Goal: Information Seeking & Learning: Compare options

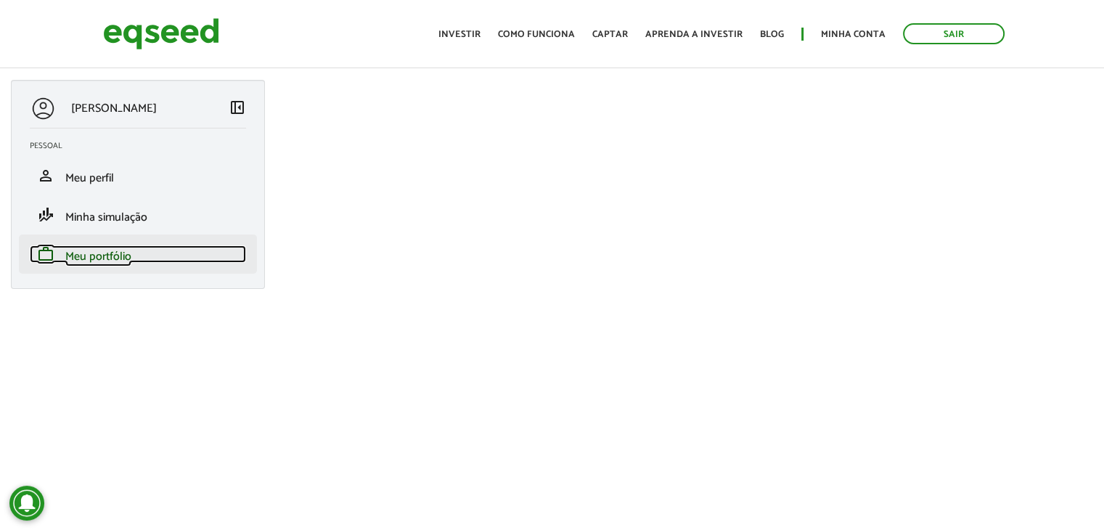
click at [104, 251] on span "Meu portfólio" at bounding box center [98, 257] width 66 height 20
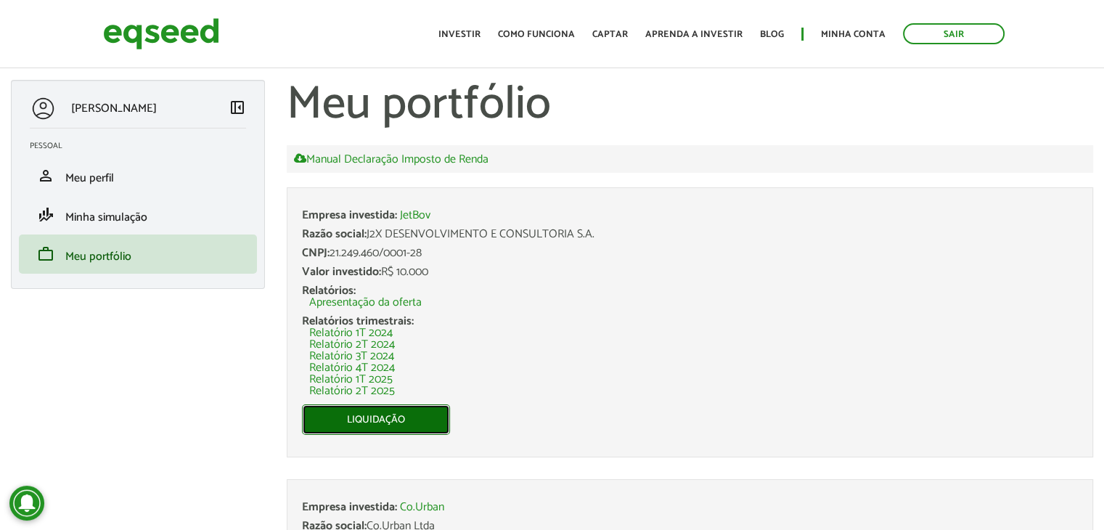
click at [383, 417] on link "Liquidação" at bounding box center [376, 419] width 148 height 30
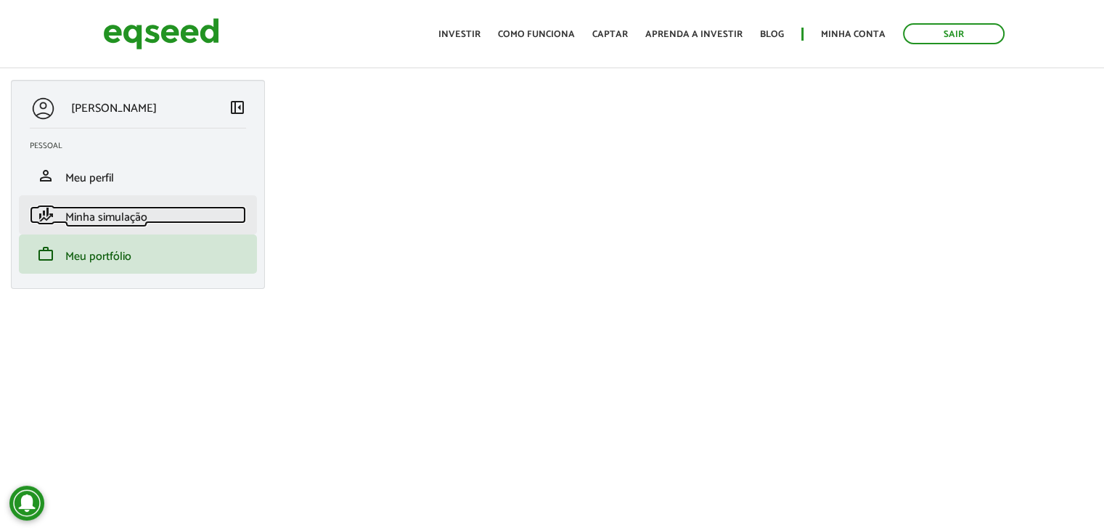
click at [81, 213] on span "Minha simulação" at bounding box center [106, 218] width 82 height 20
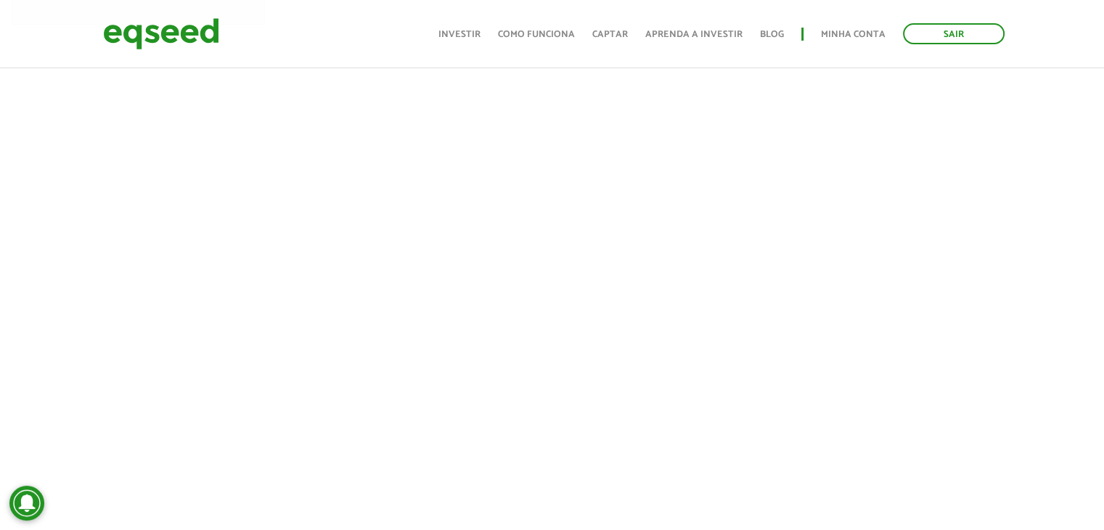
scroll to position [290, 0]
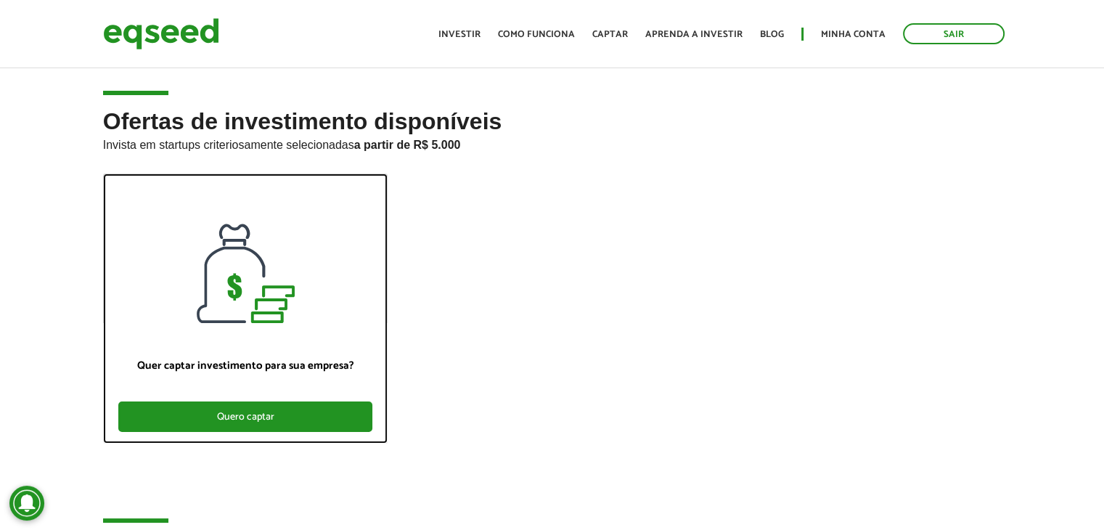
click at [258, 415] on div "Quero captar" at bounding box center [245, 416] width 255 height 30
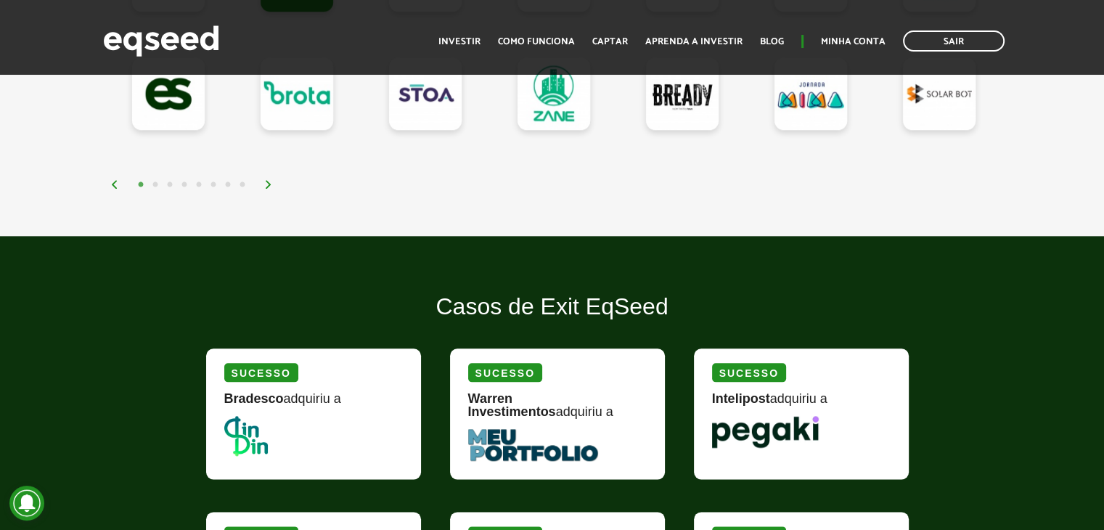
scroll to position [1234, 0]
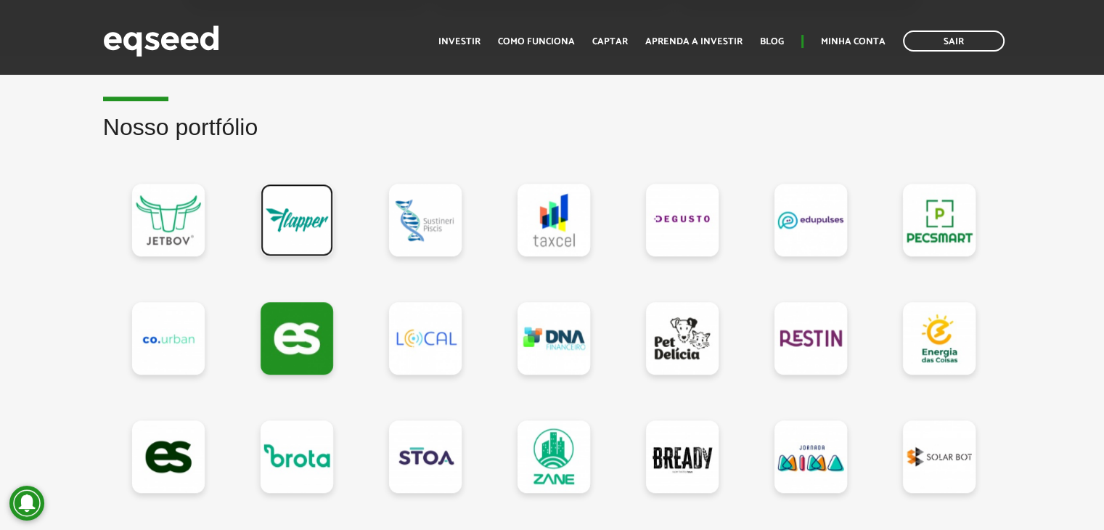
click at [297, 221] on link at bounding box center [297, 220] width 73 height 73
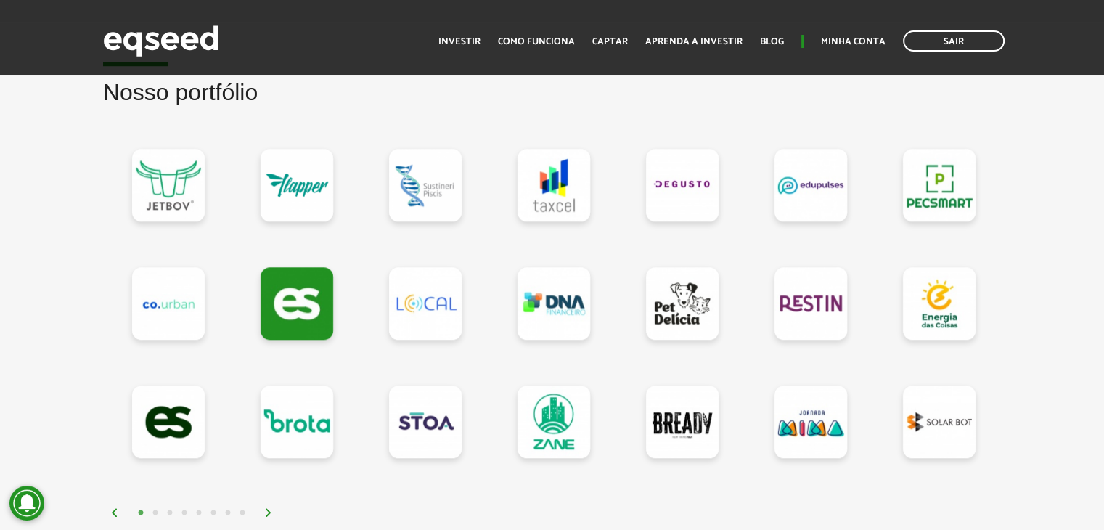
scroll to position [1234, 0]
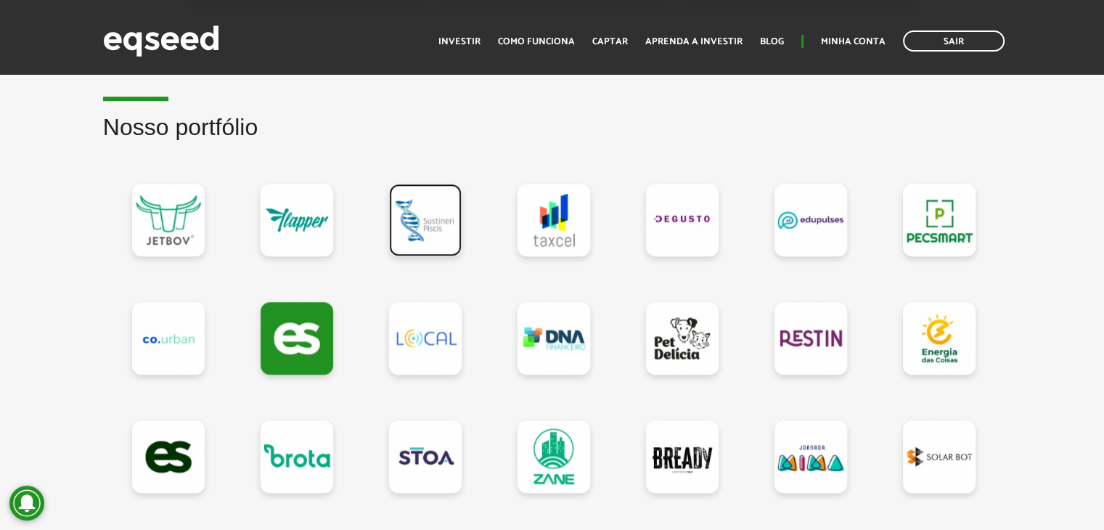
click at [427, 232] on link at bounding box center [425, 220] width 73 height 73
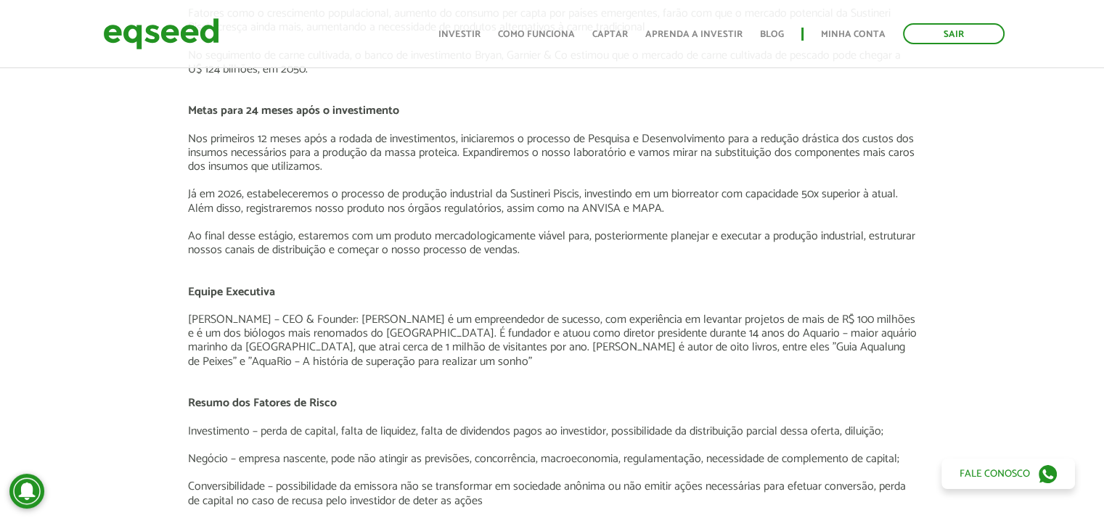
scroll to position [1960, 0]
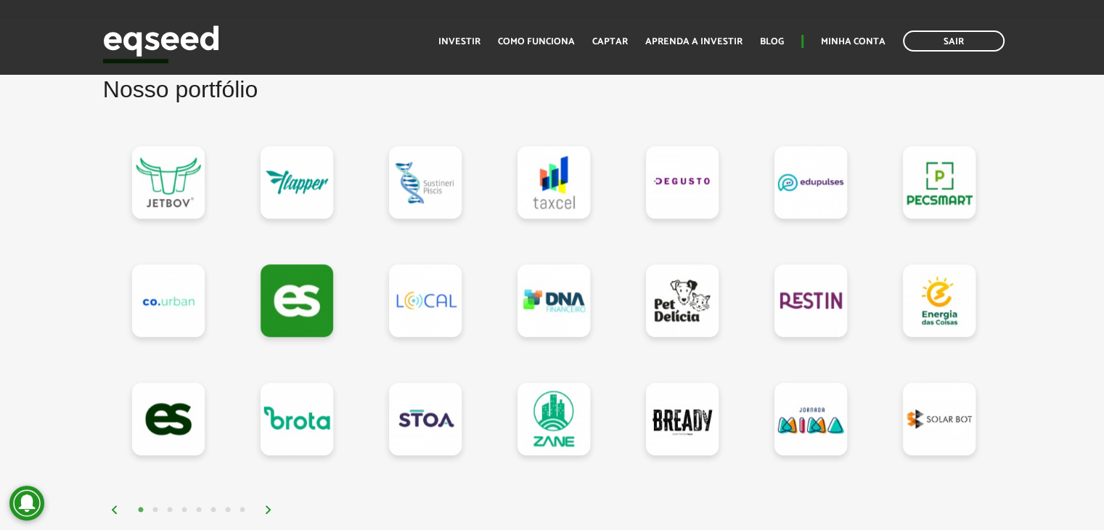
scroll to position [1307, 0]
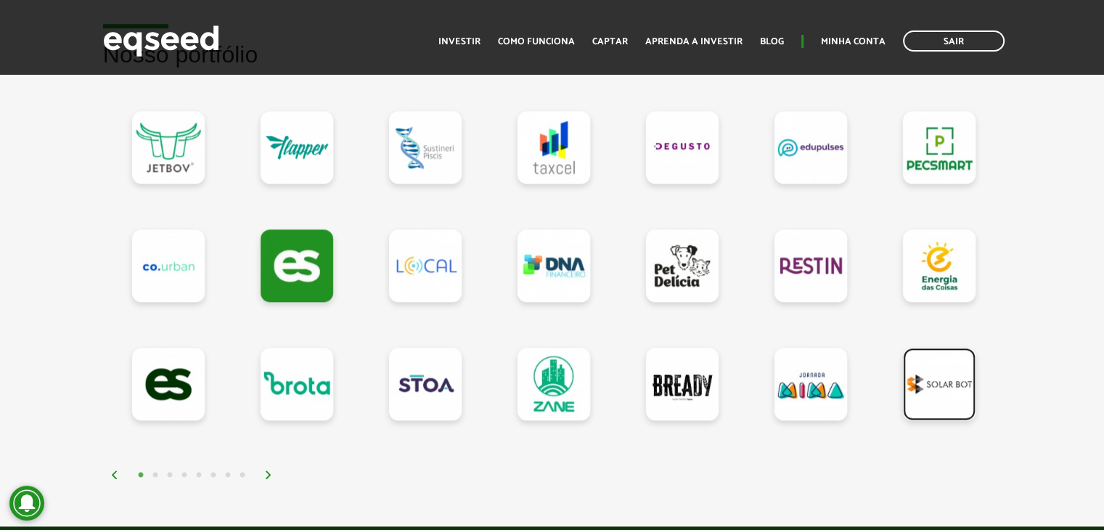
click at [941, 385] on link at bounding box center [939, 384] width 73 height 73
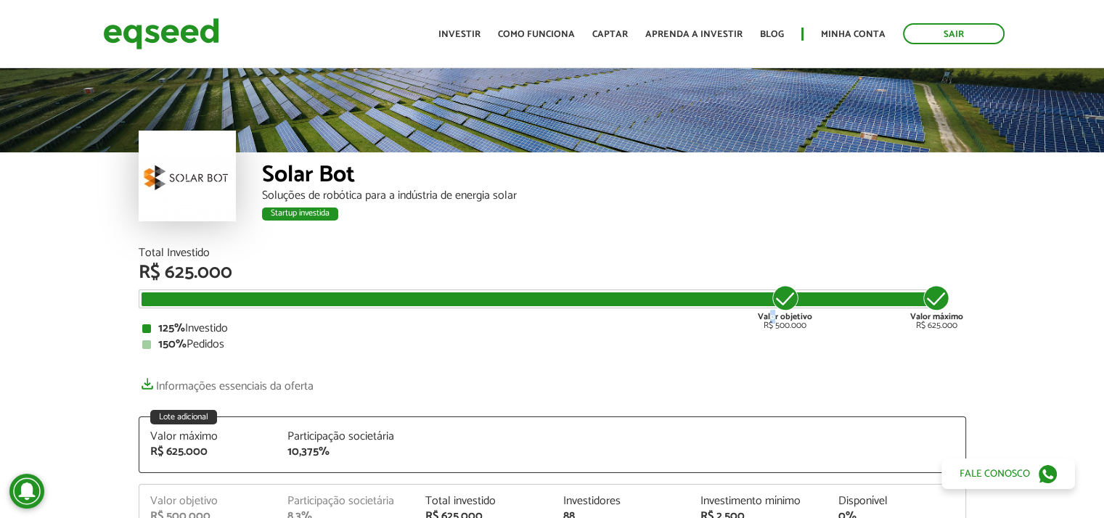
drag, startPoint x: 773, startPoint y: 300, endPoint x: 797, endPoint y: 301, distance: 24.0
click at [772, 301] on div "Valor objetivo R$ 500.000" at bounding box center [785, 307] width 54 height 46
click at [857, 303] on div at bounding box center [542, 300] width 800 height 14
click at [191, 180] on div at bounding box center [187, 176] width 97 height 91
click at [279, 178] on div "Solar Bot" at bounding box center [614, 176] width 704 height 27
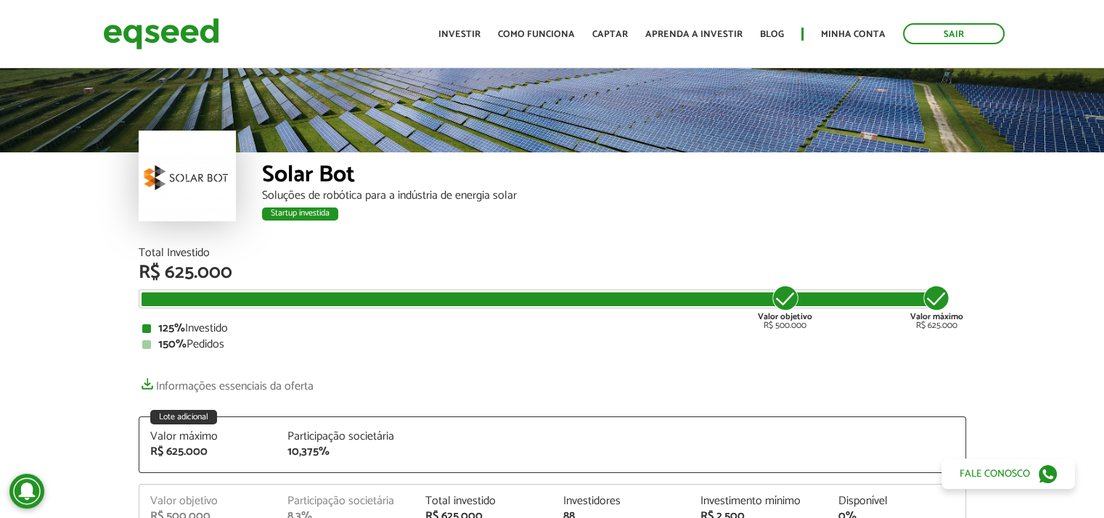
drag, startPoint x: 337, startPoint y: 185, endPoint x: 330, endPoint y: 186, distance: 7.3
click at [330, 186] on div "Solar Bot Soluções de robótica para a indústria de energia solar Startup invest…" at bounding box center [614, 199] width 704 height 95
click at [265, 171] on div "Solar Bot" at bounding box center [614, 176] width 704 height 27
click at [328, 171] on div "Solar Bot" at bounding box center [614, 176] width 704 height 27
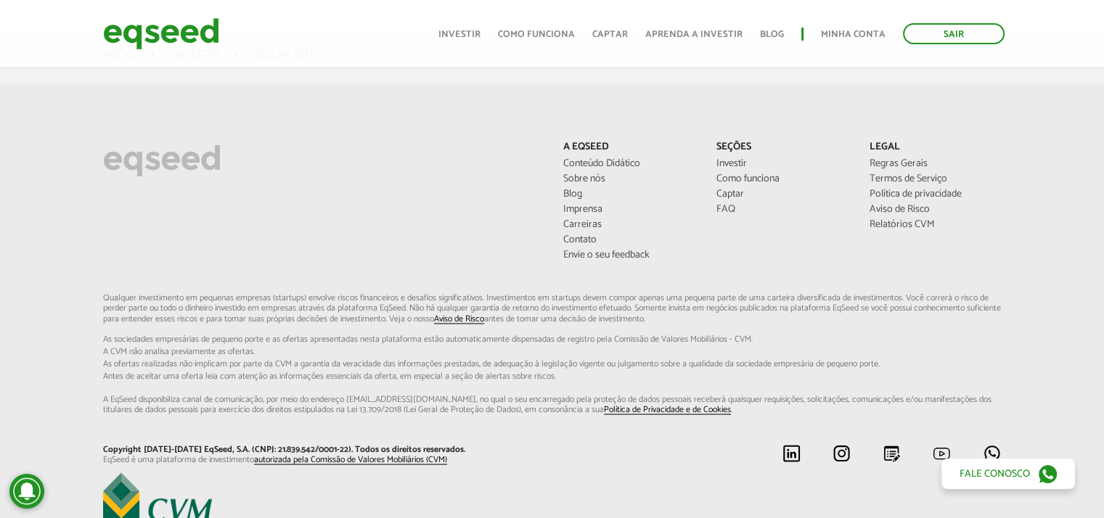
scroll to position [2683, 0]
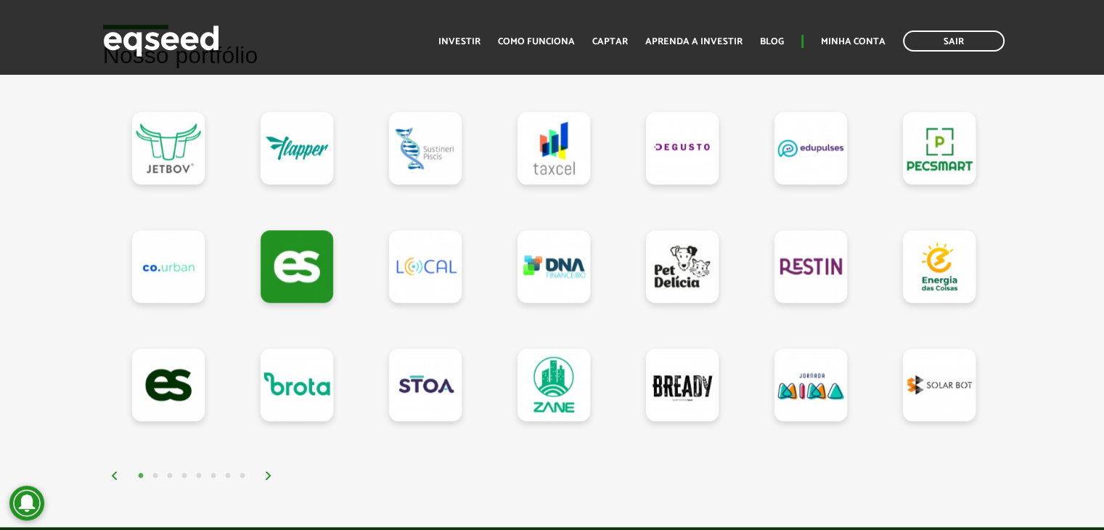
scroll to position [1307, 0]
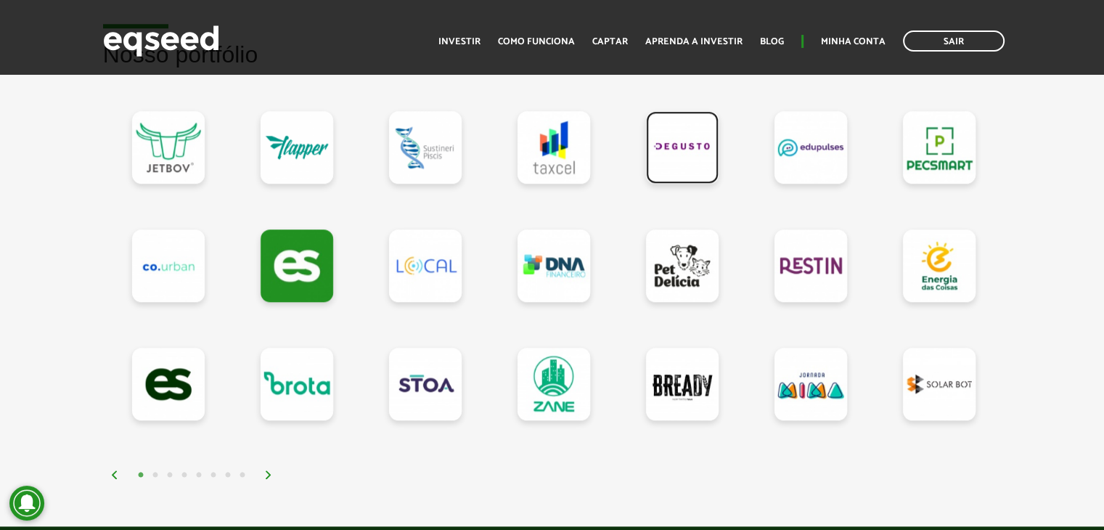
click at [666, 140] on link at bounding box center [682, 147] width 73 height 73
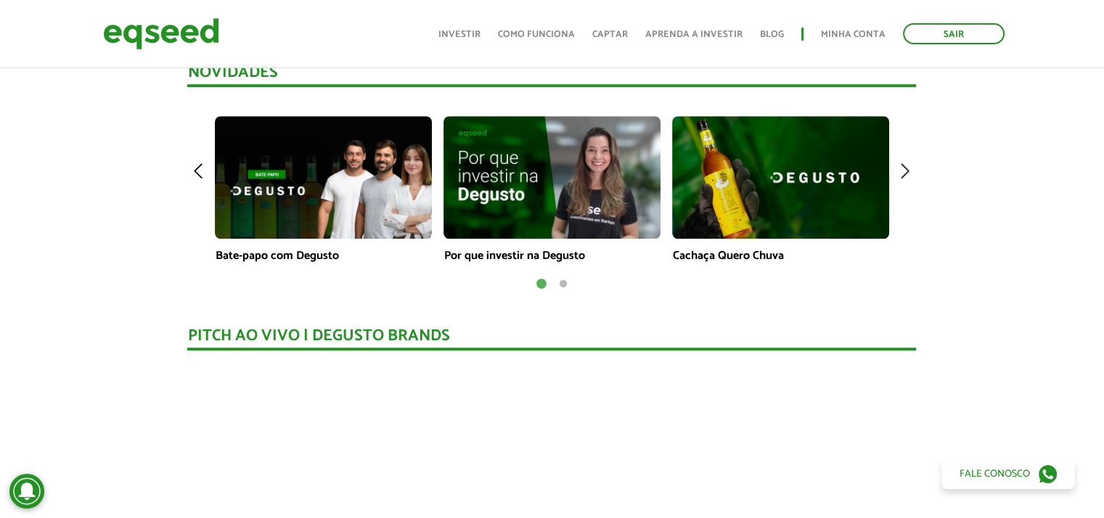
scroll to position [1090, 0]
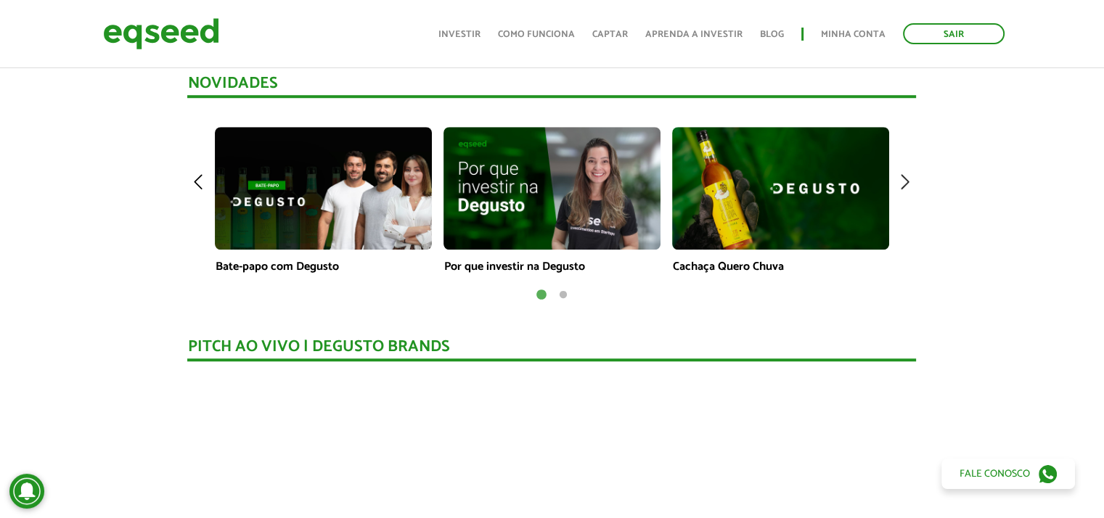
click at [564, 288] on button "2" at bounding box center [562, 295] width 15 height 15
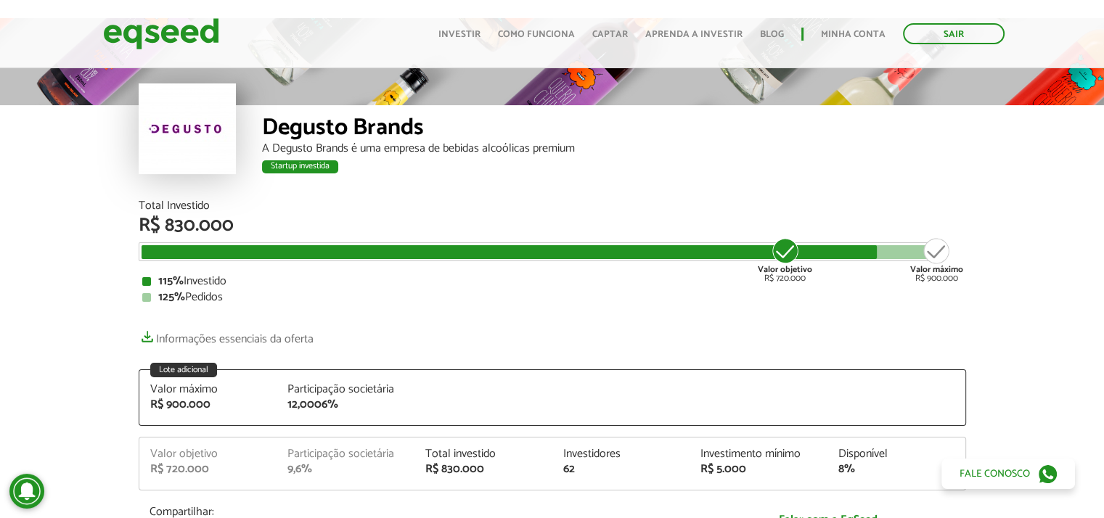
scroll to position [1, 0]
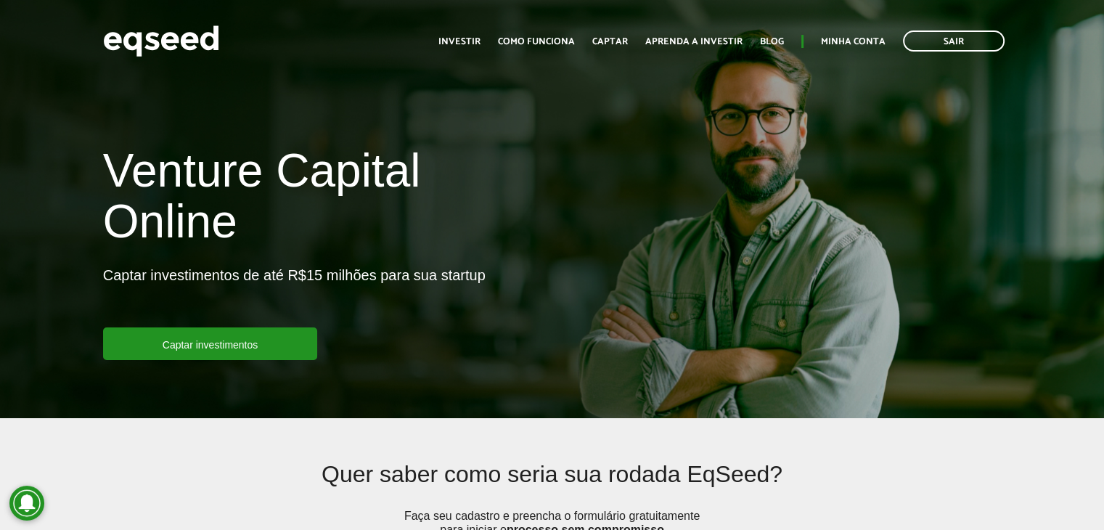
scroll to position [1307, 0]
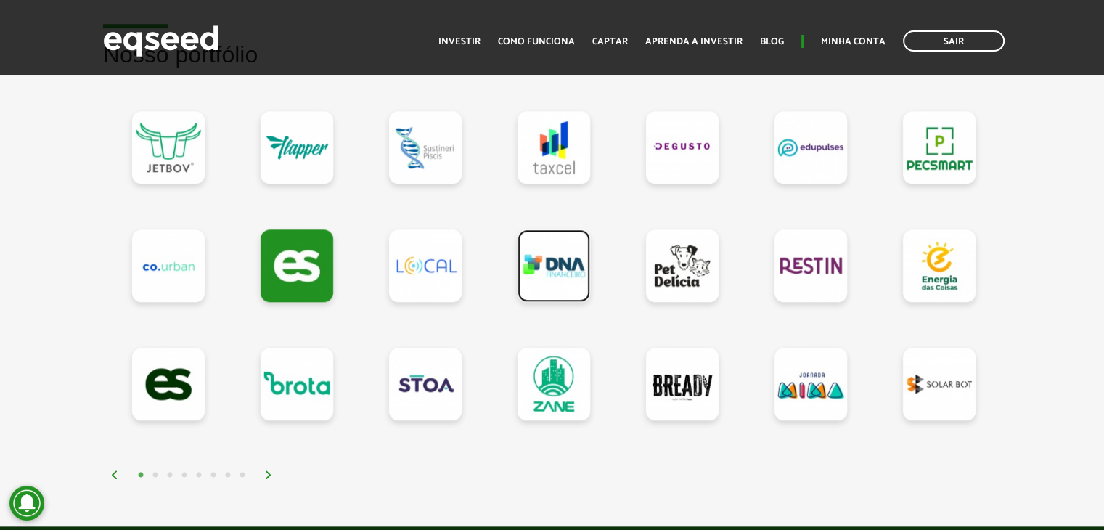
click at [544, 265] on link at bounding box center [554, 265] width 73 height 73
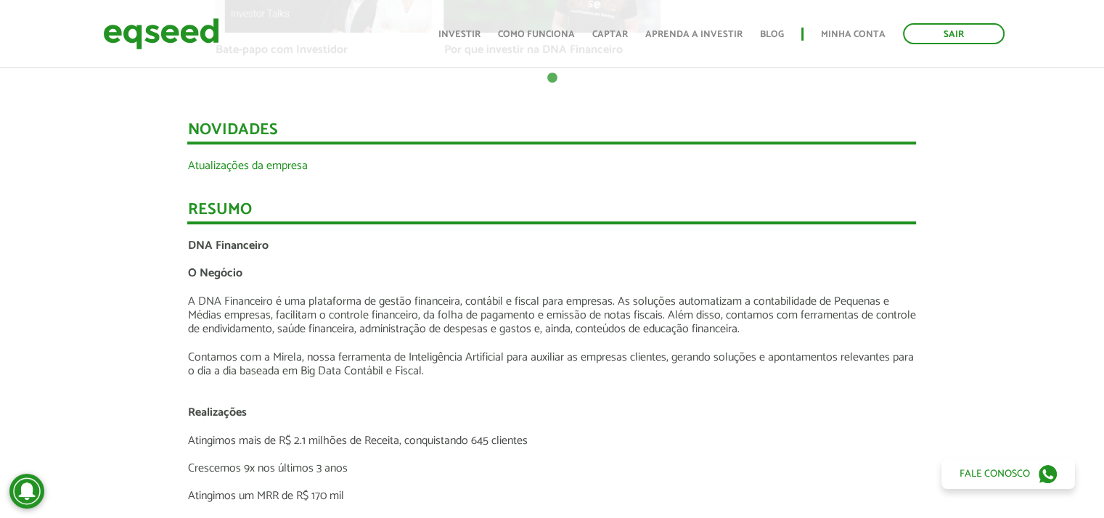
scroll to position [1670, 0]
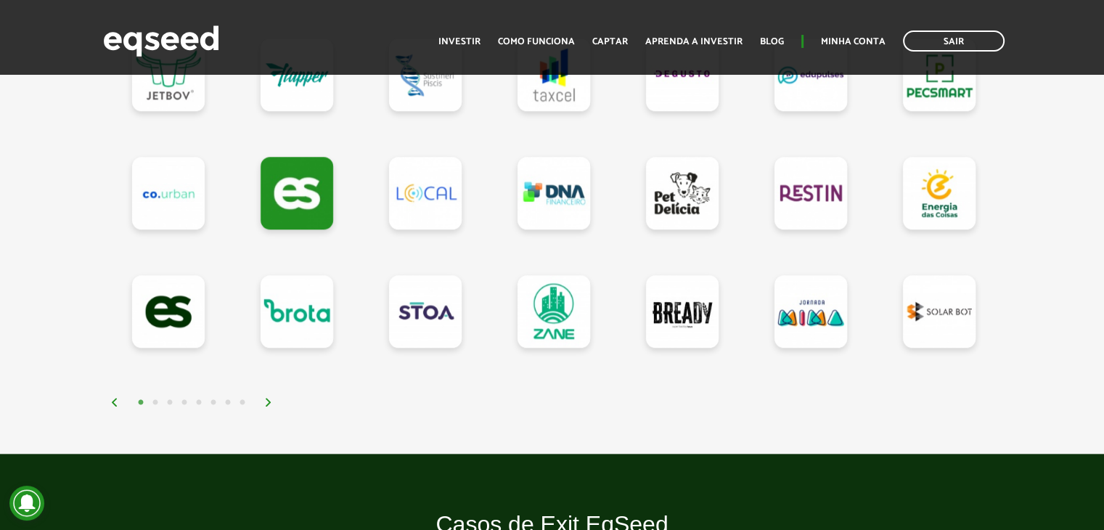
scroll to position [1307, 0]
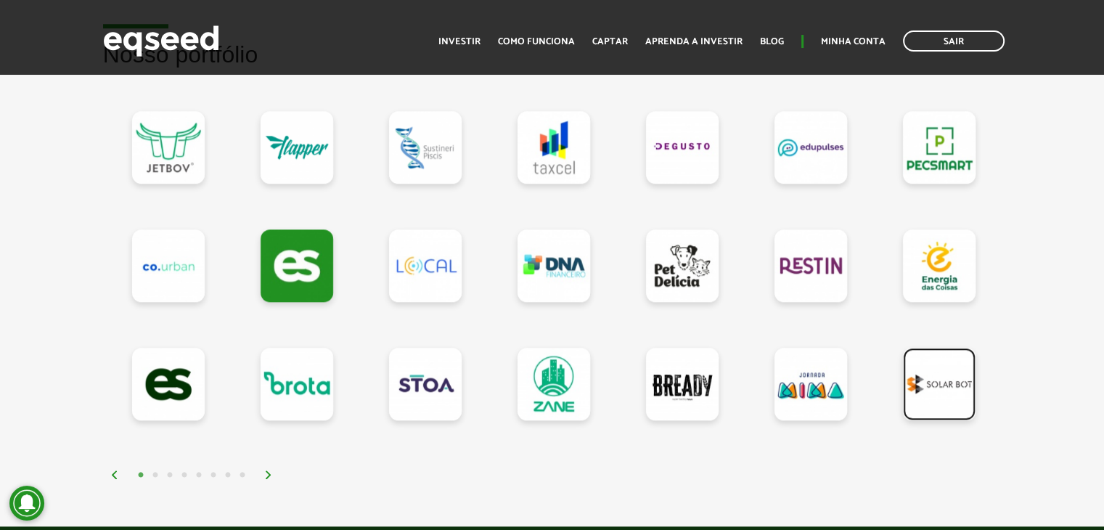
click at [936, 381] on link at bounding box center [939, 384] width 73 height 73
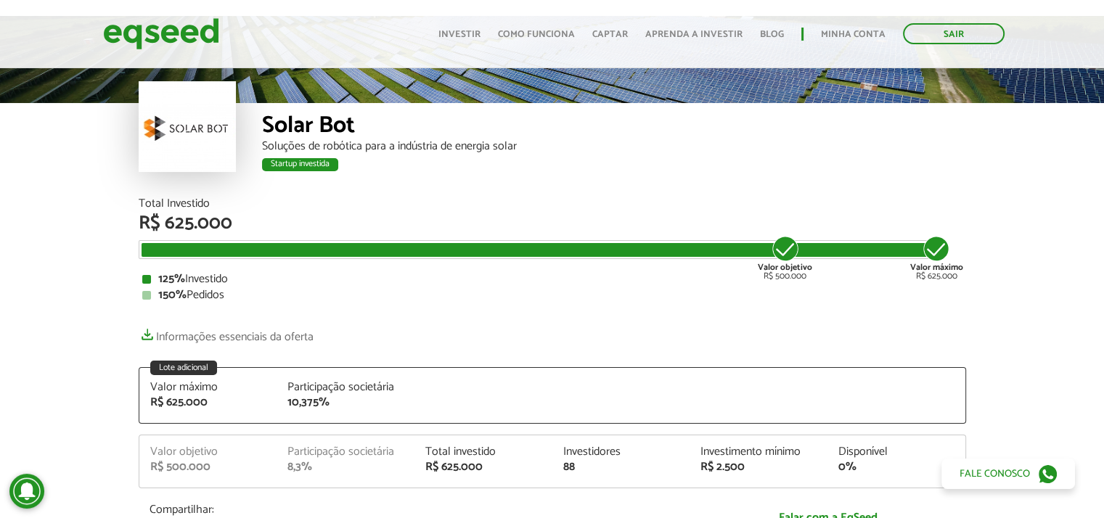
scroll to position [73, 0]
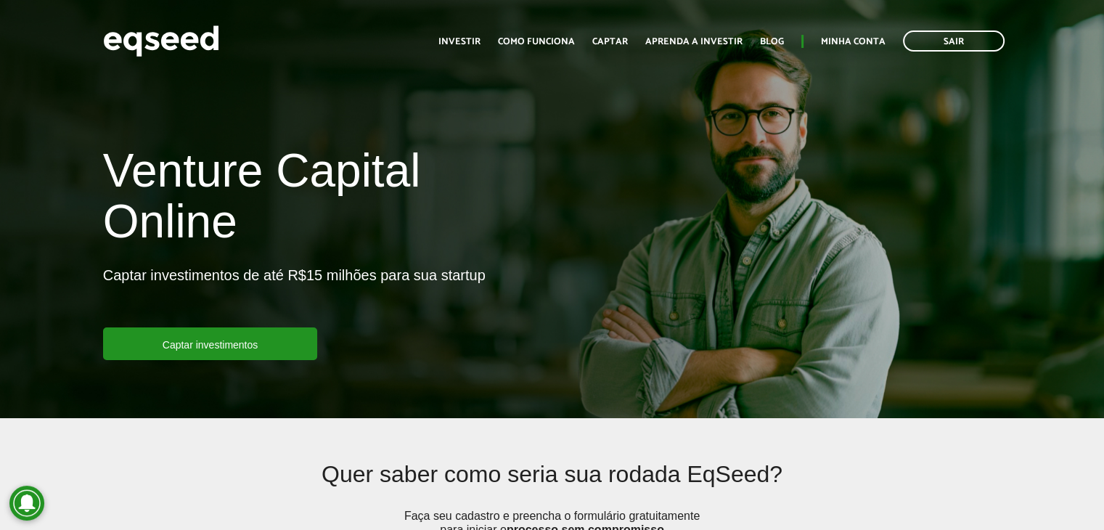
scroll to position [1307, 0]
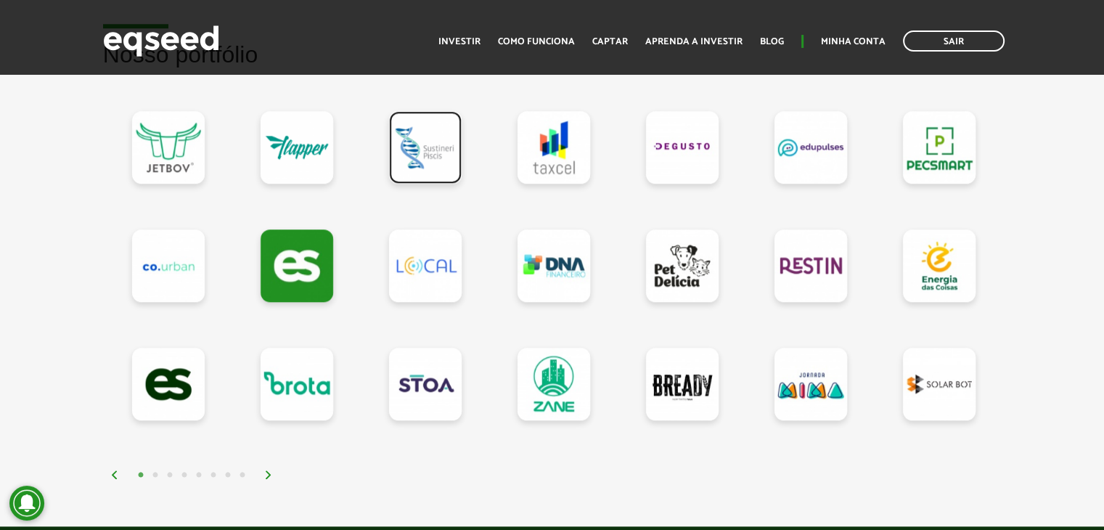
click at [421, 150] on link at bounding box center [425, 147] width 73 height 73
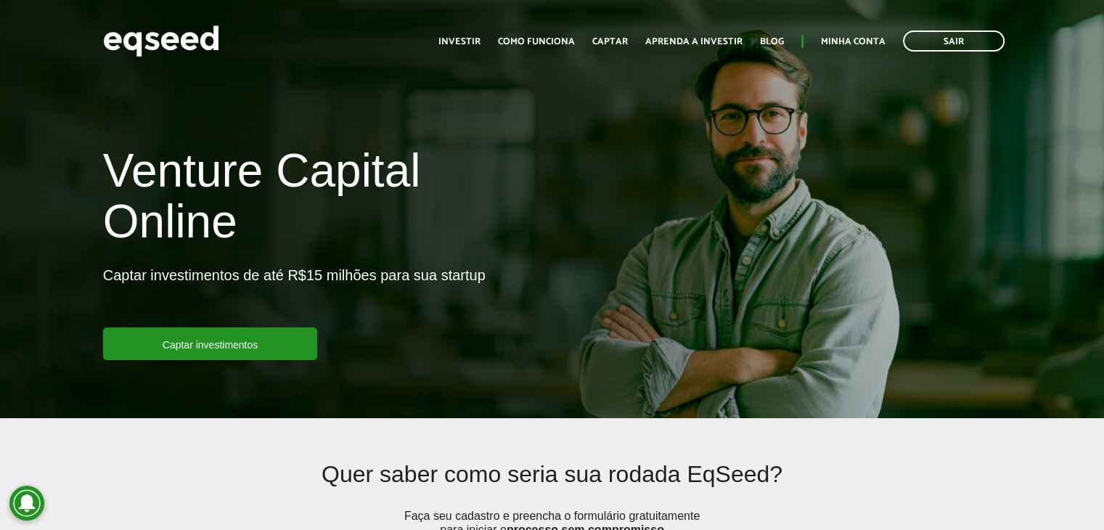
scroll to position [1307, 0]
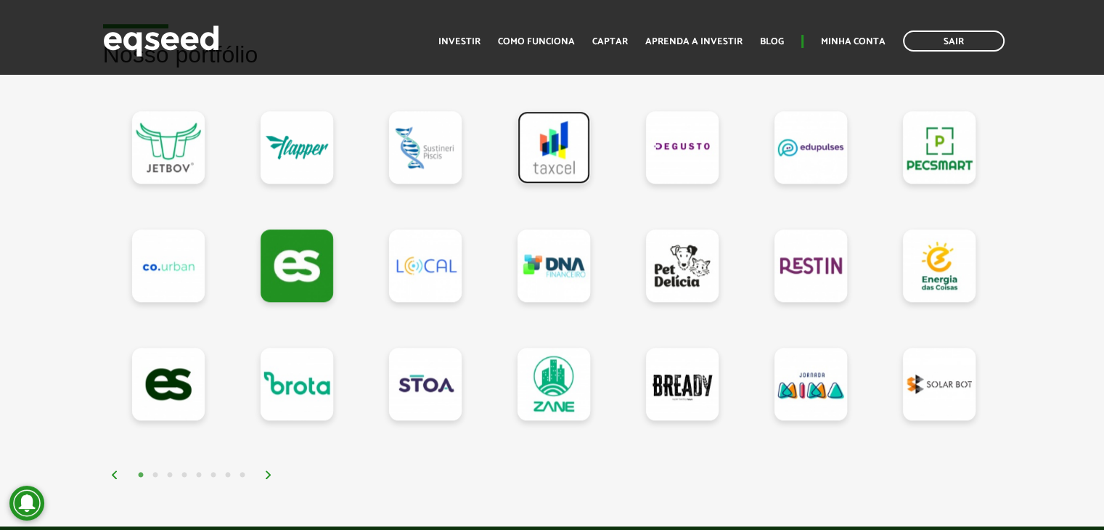
click at [568, 153] on link at bounding box center [554, 147] width 73 height 73
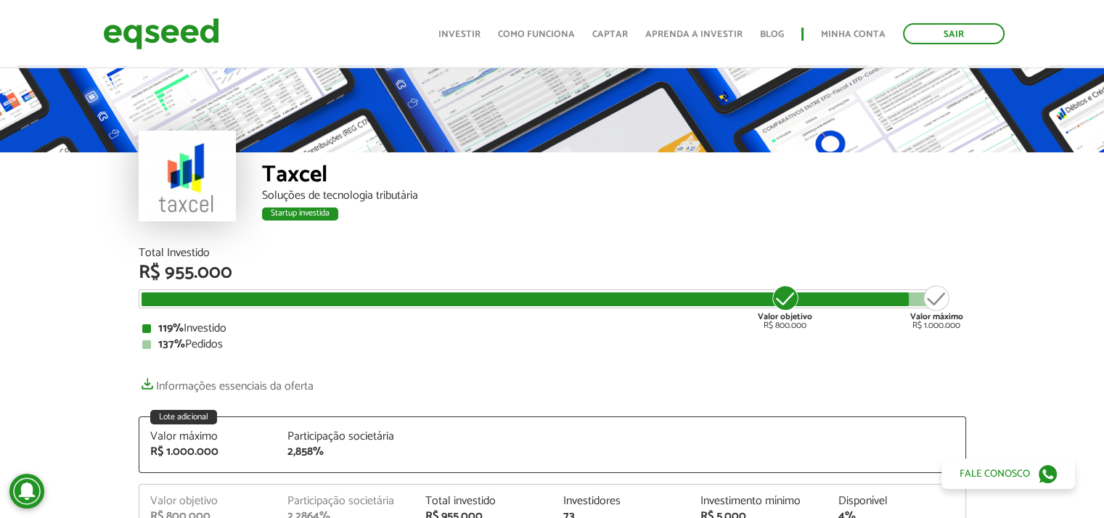
scroll to position [1598, 0]
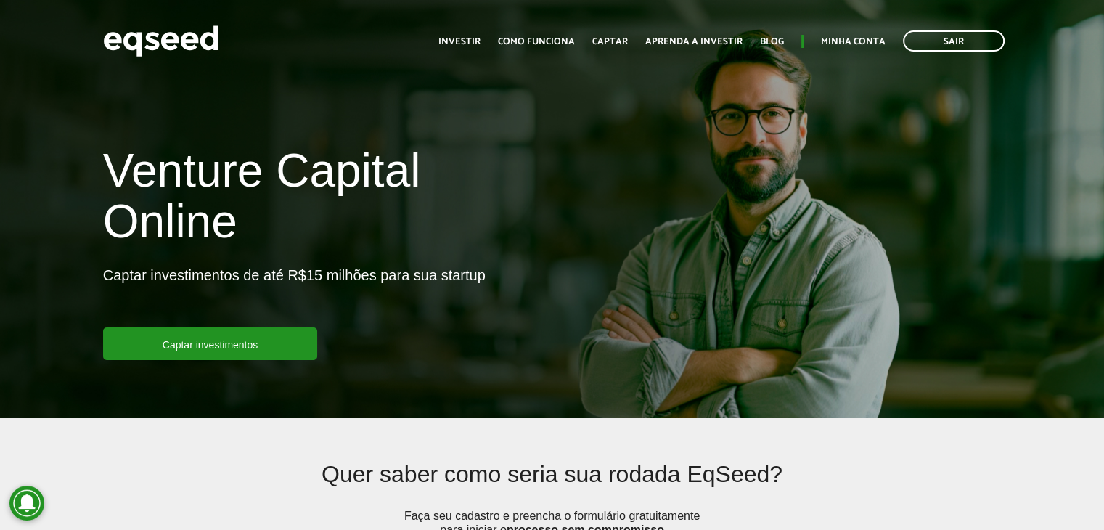
scroll to position [1307, 0]
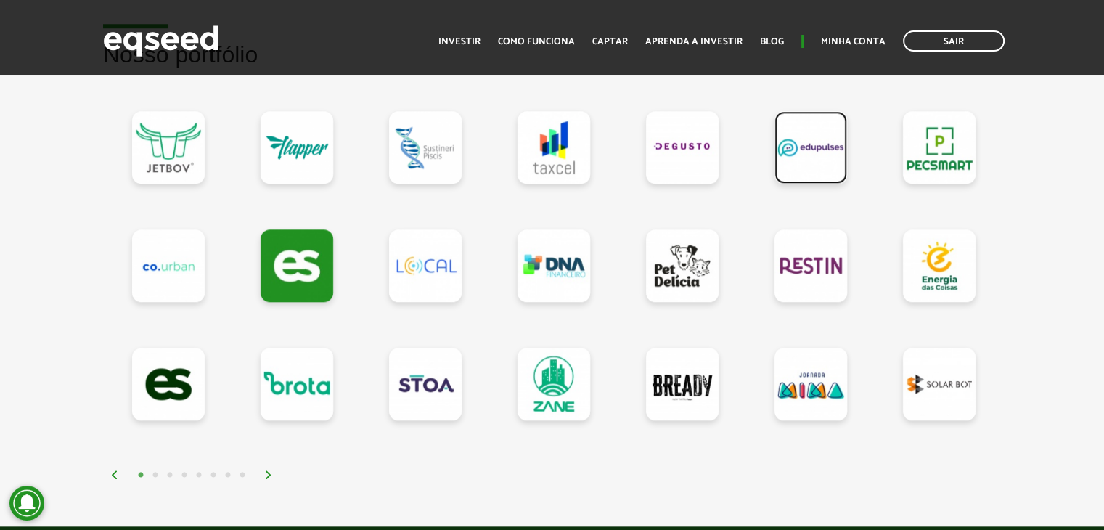
click at [822, 155] on link at bounding box center [811, 147] width 73 height 73
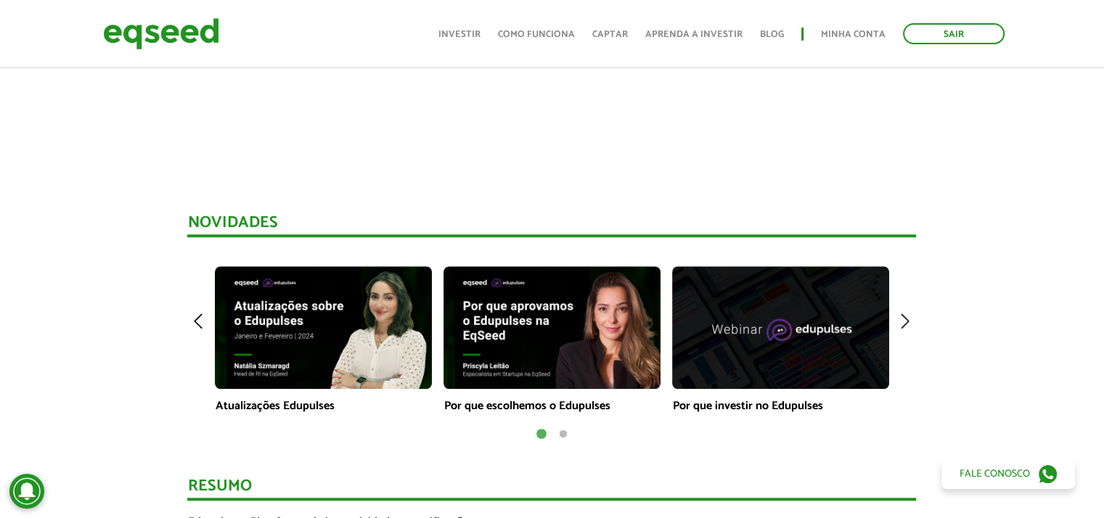
scroll to position [1101, 0]
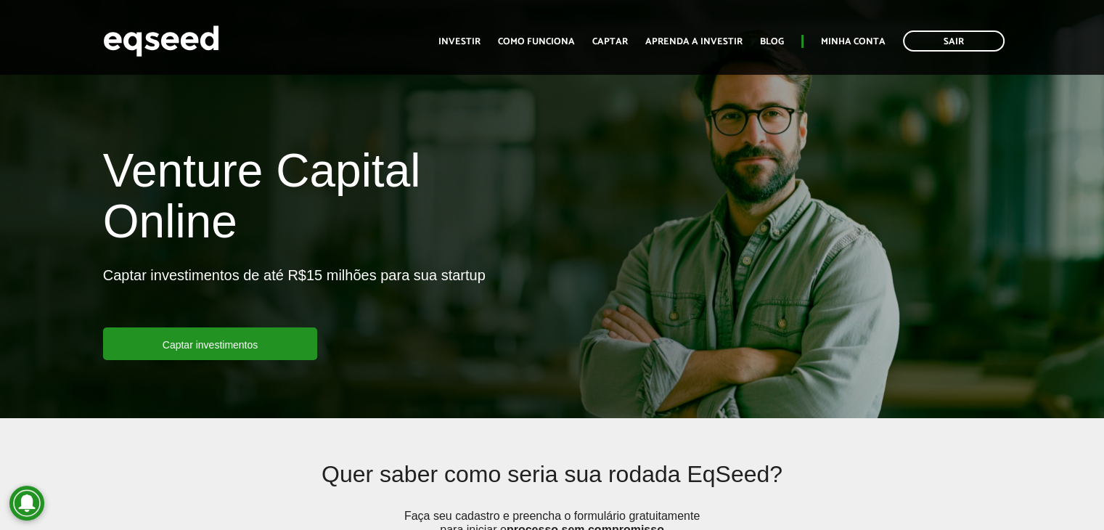
scroll to position [1307, 0]
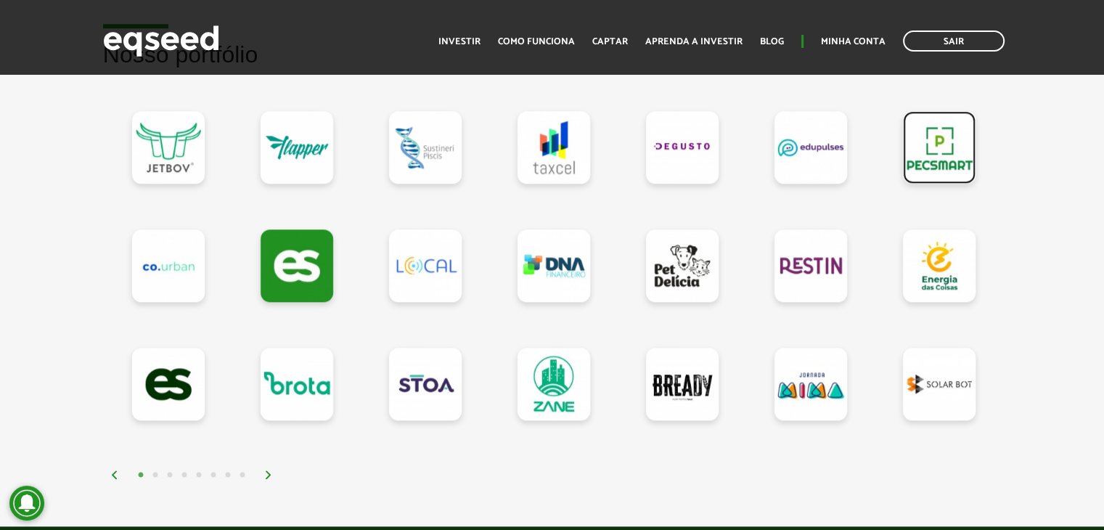
click at [946, 135] on link at bounding box center [939, 147] width 73 height 73
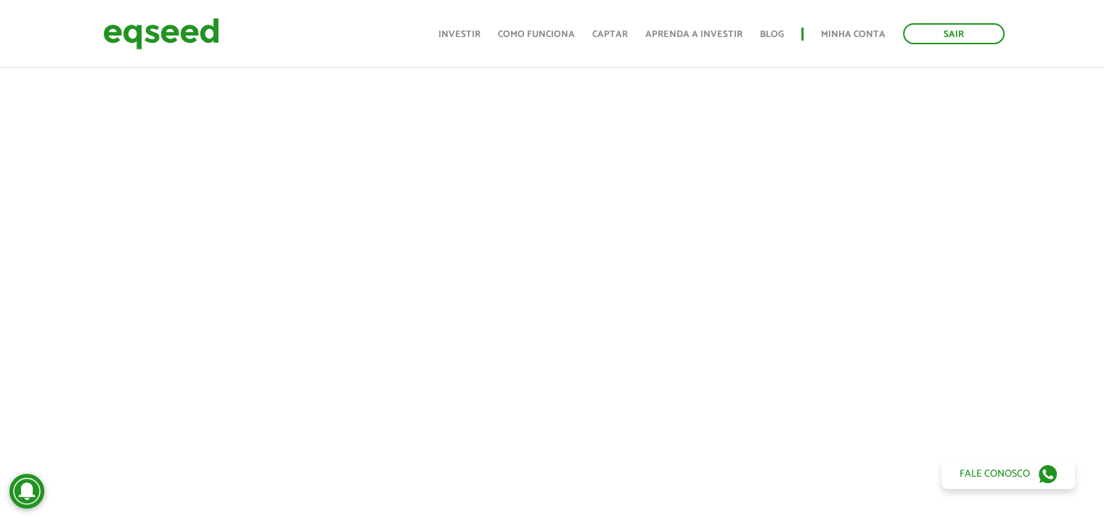
scroll to position [581, 0]
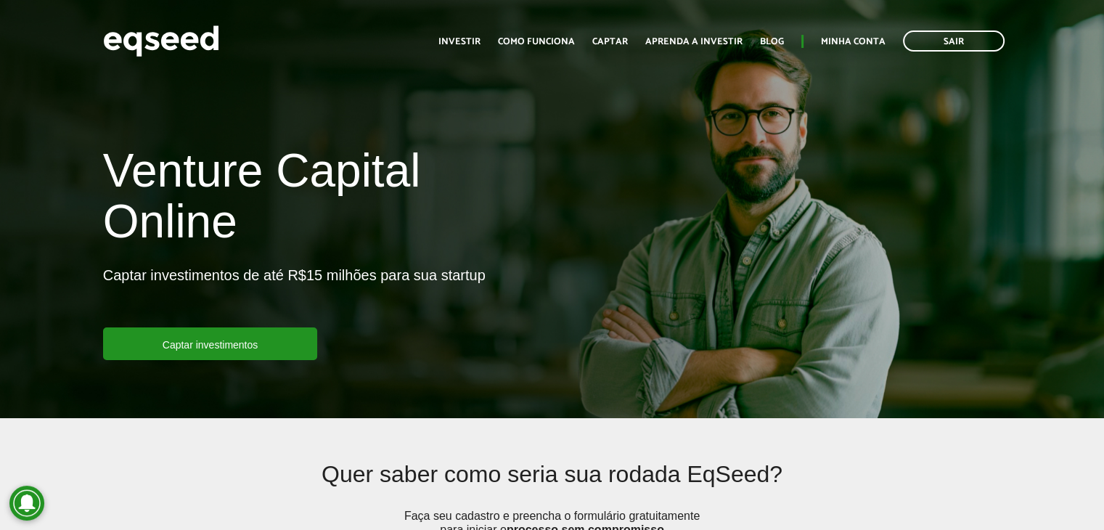
scroll to position [1307, 0]
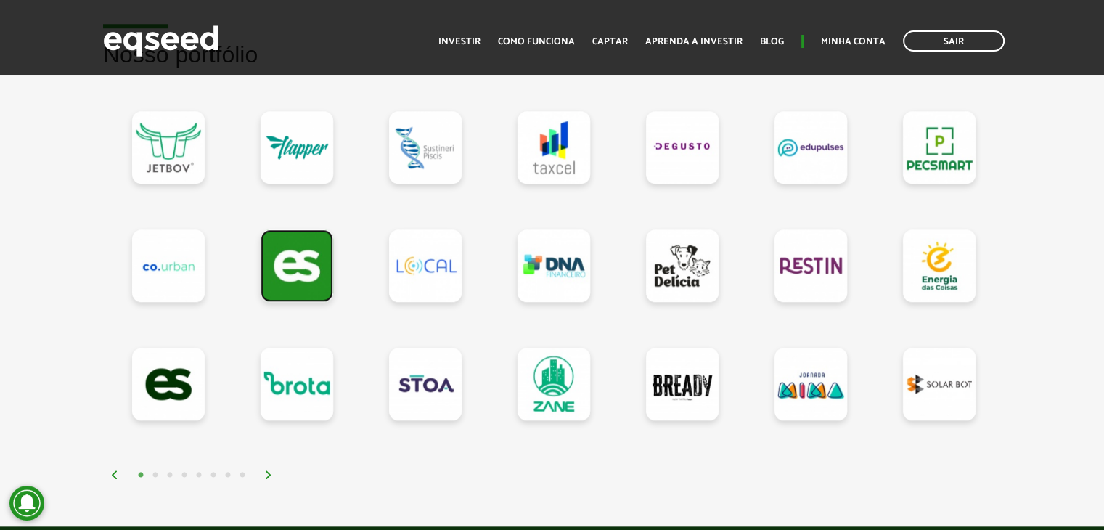
click at [299, 265] on link at bounding box center [297, 265] width 73 height 73
drag, startPoint x: 433, startPoint y: 270, endPoint x: 425, endPoint y: 274, distance: 9.1
click at [433, 270] on link at bounding box center [425, 265] width 73 height 73
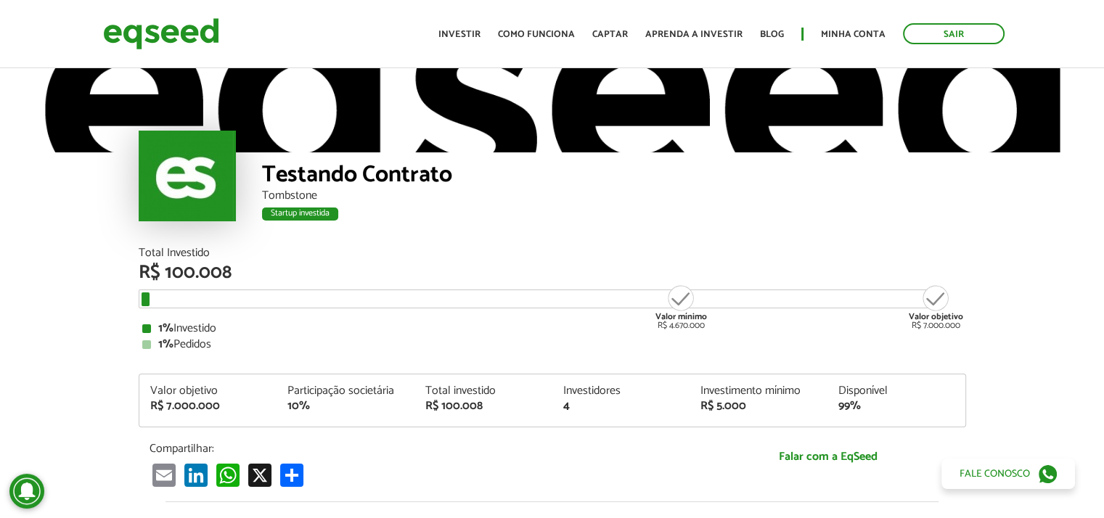
click at [299, 216] on div "Startup investida" at bounding box center [300, 214] width 76 height 13
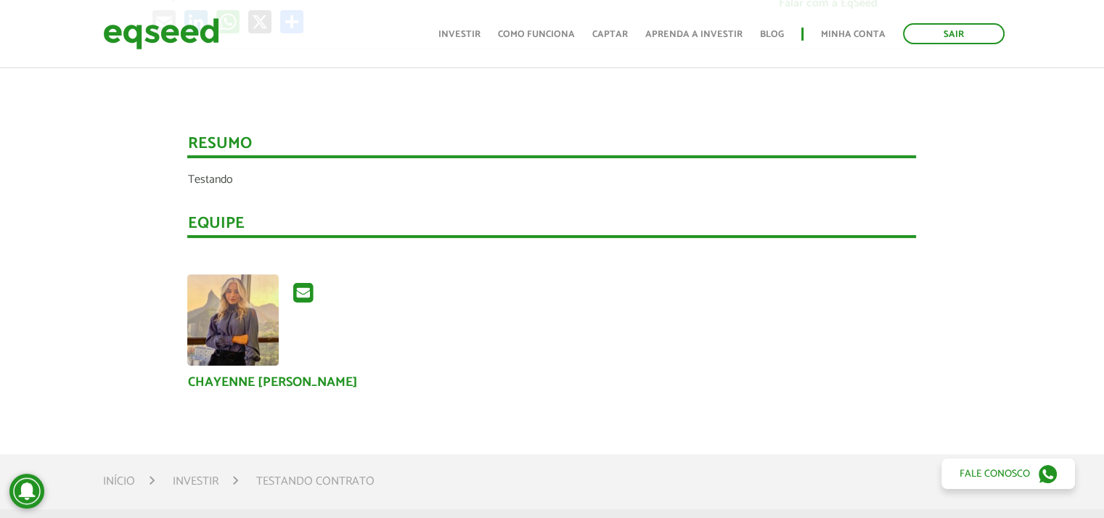
scroll to position [290, 0]
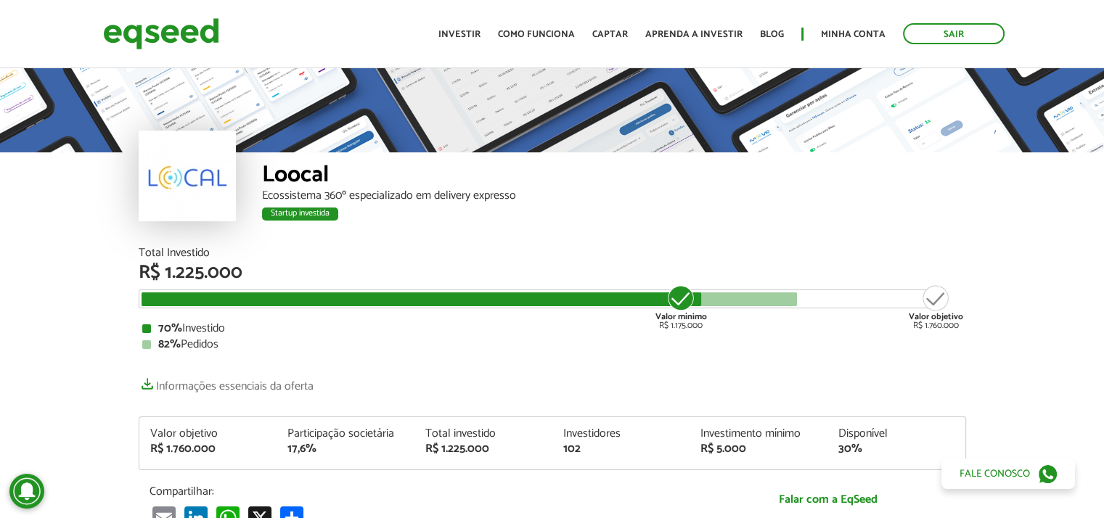
click at [935, 303] on div "Valor objetivo R$ 1.760.000" at bounding box center [936, 307] width 54 height 46
drag, startPoint x: 681, startPoint y: 295, endPoint x: 589, endPoint y: 307, distance: 93.0
click at [680, 295] on div "Valor mínimo R$ 1.175.000" at bounding box center [681, 307] width 54 height 46
click at [169, 305] on div at bounding box center [422, 300] width 560 height 14
click at [936, 301] on div "Valor objetivo R$ 1.760.000" at bounding box center [936, 307] width 54 height 46
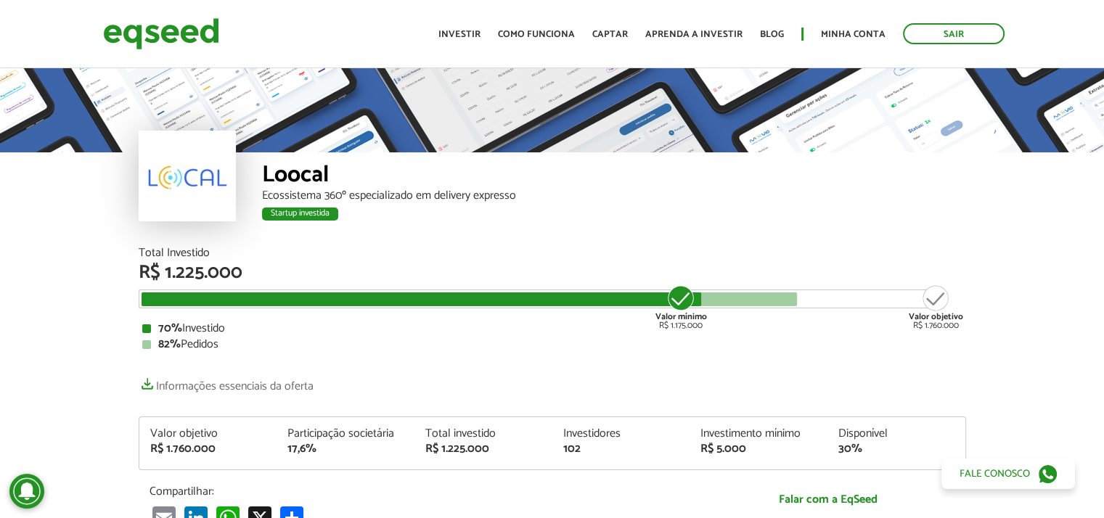
click at [680, 303] on div "Valor mínimo R$ 1.175.000" at bounding box center [681, 307] width 54 height 46
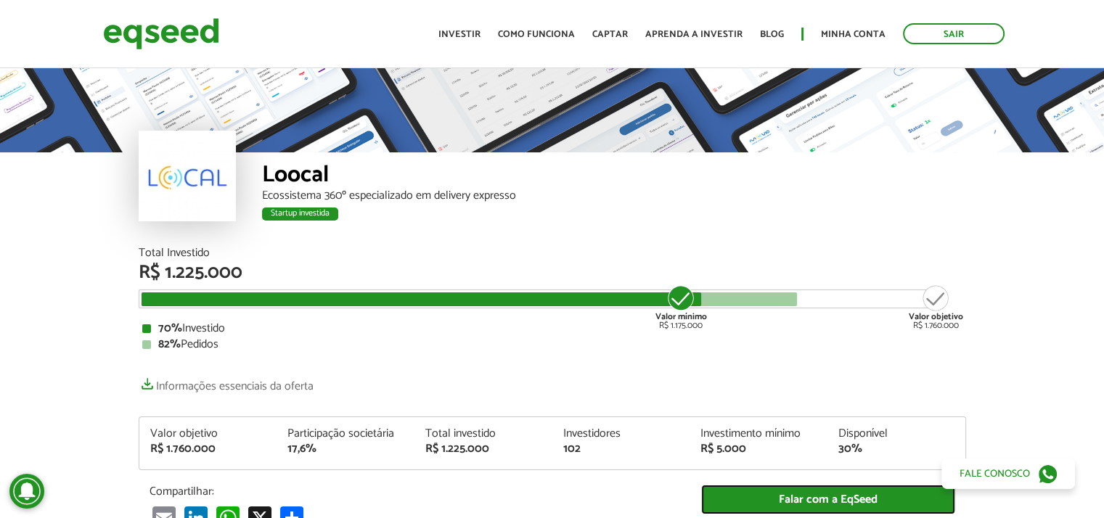
click at [804, 494] on link "Falar com a EqSeed" at bounding box center [828, 500] width 254 height 30
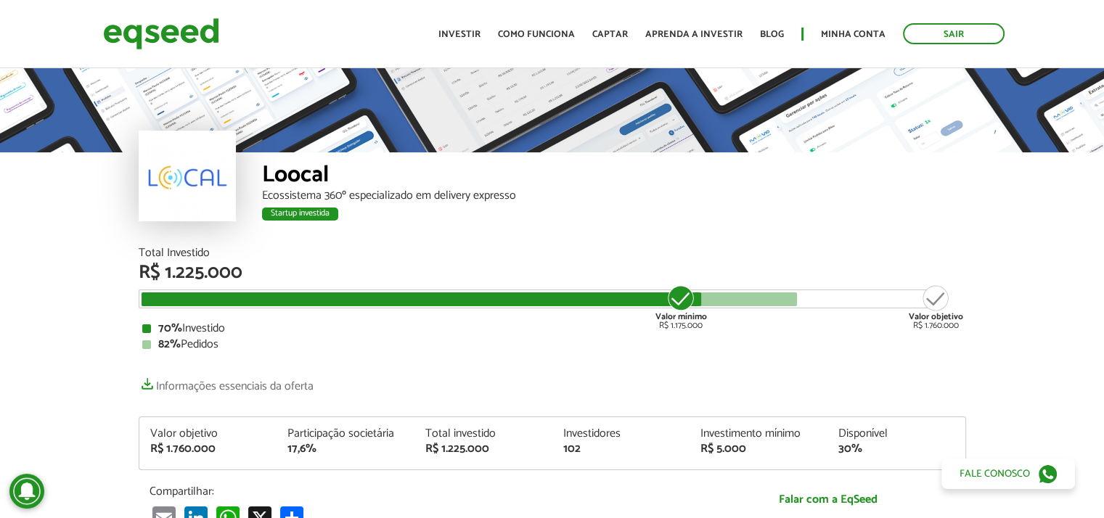
click at [320, 211] on div "Startup investida" at bounding box center [300, 214] width 76 height 13
click at [246, 381] on link "Informações essenciais da oferta" at bounding box center [226, 382] width 175 height 20
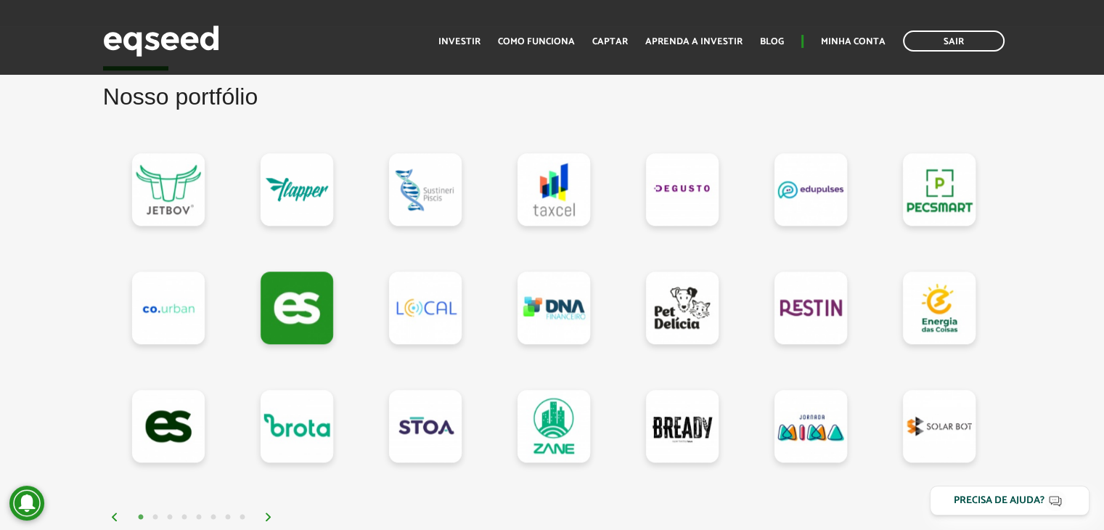
scroll to position [1318, 0]
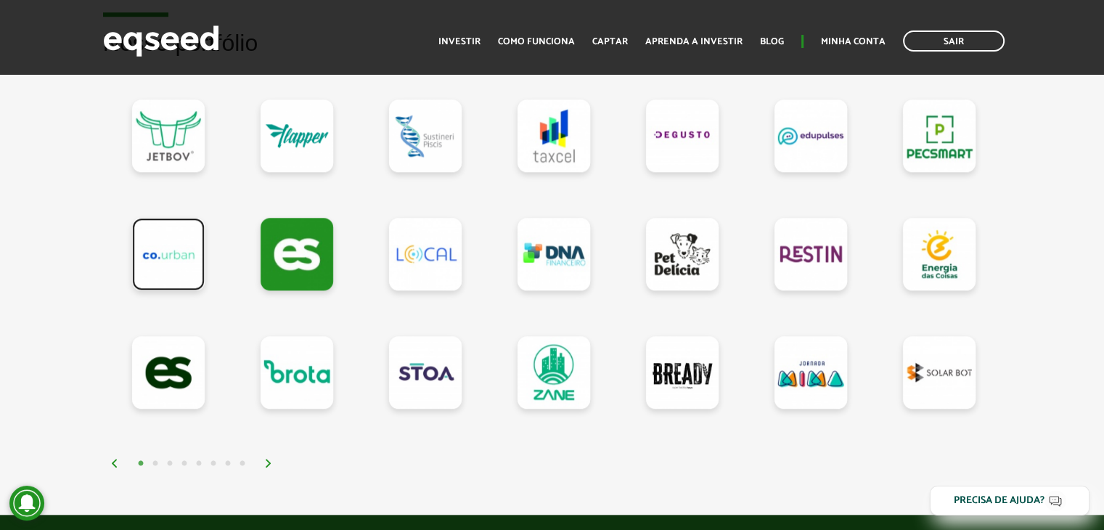
click at [164, 245] on link at bounding box center [168, 254] width 73 height 73
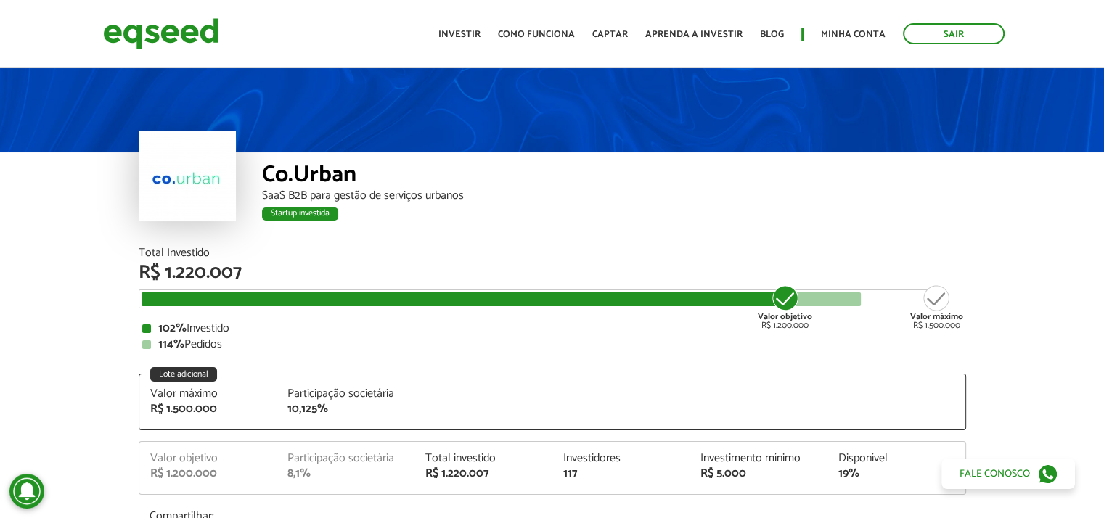
drag, startPoint x: 291, startPoint y: 211, endPoint x: 292, endPoint y: 203, distance: 8.0
click at [292, 211] on div "Startup investida" at bounding box center [300, 214] width 76 height 13
click at [296, 178] on div "Co.Urban" at bounding box center [614, 176] width 704 height 27
click at [202, 175] on div at bounding box center [187, 176] width 97 height 91
drag, startPoint x: 174, startPoint y: 175, endPoint x: 408, endPoint y: 234, distance: 241.0
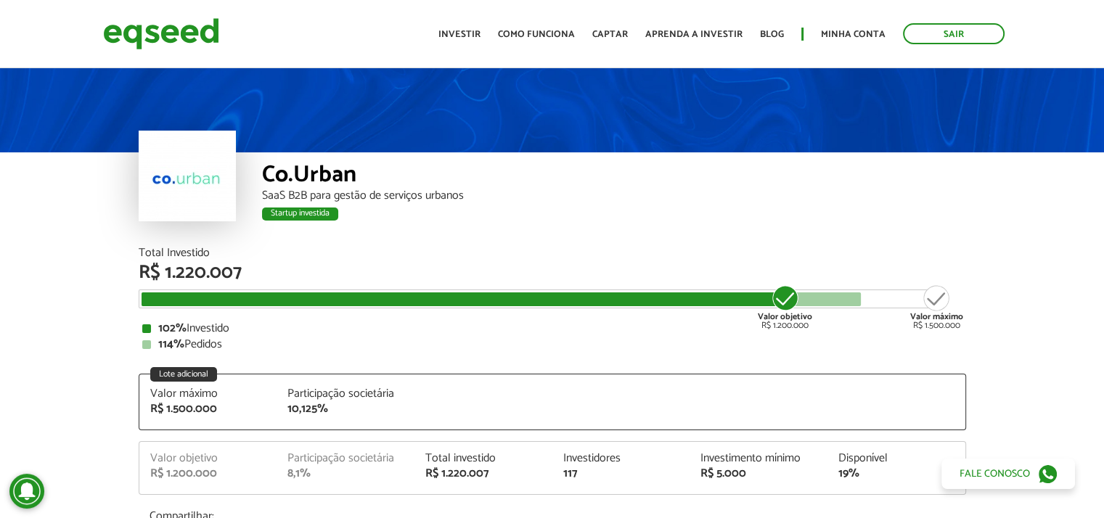
click at [174, 175] on div at bounding box center [187, 176] width 97 height 91
click at [427, 239] on div "Co.Urban SaaS B2B para gestão de serviços urbanos Startup investida" at bounding box center [614, 199] width 704 height 95
drag, startPoint x: 613, startPoint y: 274, endPoint x: 712, endPoint y: 291, distance: 101.0
click at [633, 279] on div "R$ 1.220.007" at bounding box center [553, 273] width 828 height 19
drag, startPoint x: 712, startPoint y: 291, endPoint x: 781, endPoint y: 293, distance: 69.0
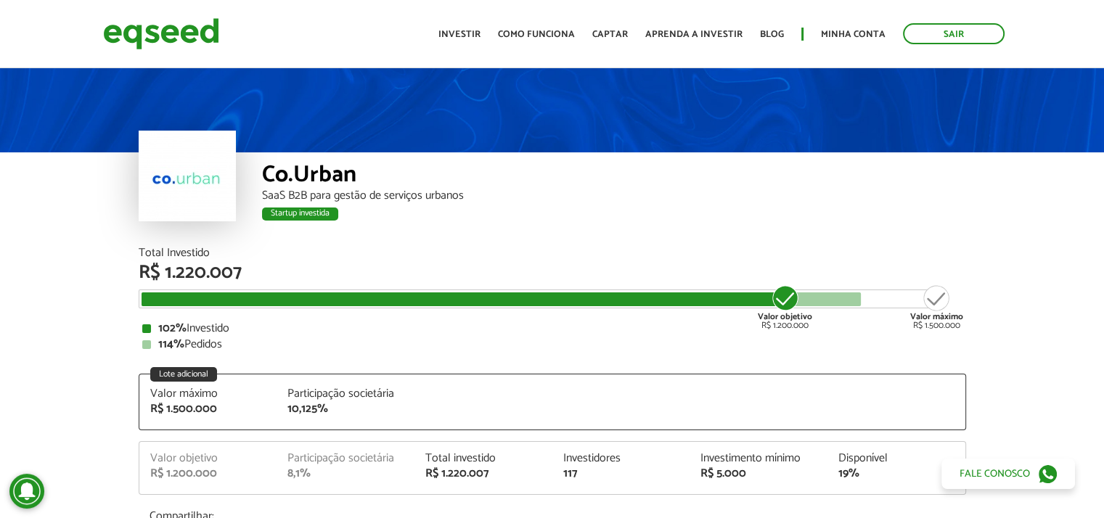
click at [722, 293] on div at bounding box center [466, 300] width 648 height 14
drag, startPoint x: 781, startPoint y: 293, endPoint x: 816, endPoint y: 300, distance: 35.5
click at [786, 295] on div "Valor objetivo R$ 1.200.000" at bounding box center [785, 307] width 54 height 46
drag, startPoint x: 816, startPoint y: 300, endPoint x: 848, endPoint y: 300, distance: 31.9
click at [822, 300] on div at bounding box center [502, 300] width 720 height 14
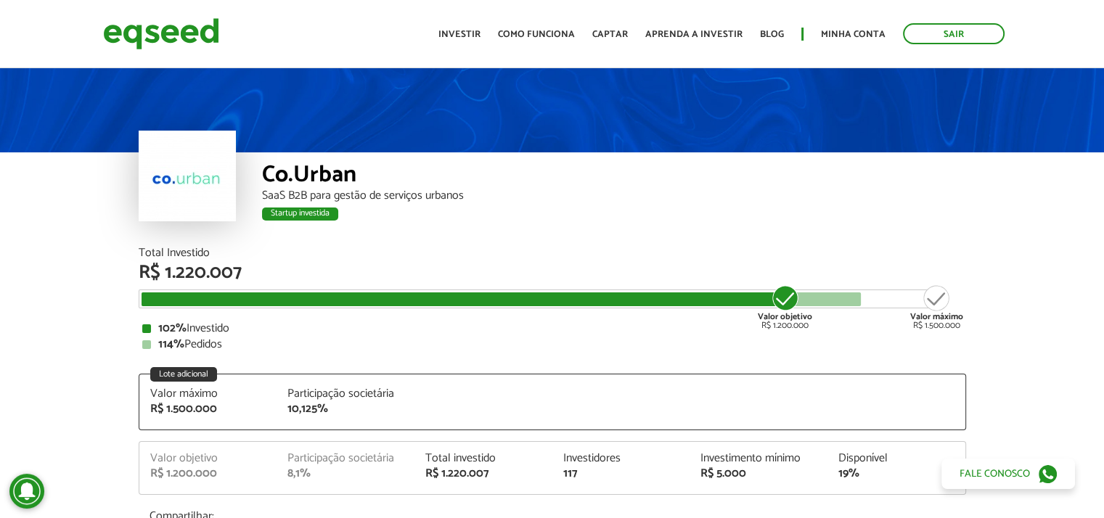
drag, startPoint x: 848, startPoint y: 300, endPoint x: 871, endPoint y: 300, distance: 23.2
click at [852, 300] on div at bounding box center [502, 300] width 720 height 14
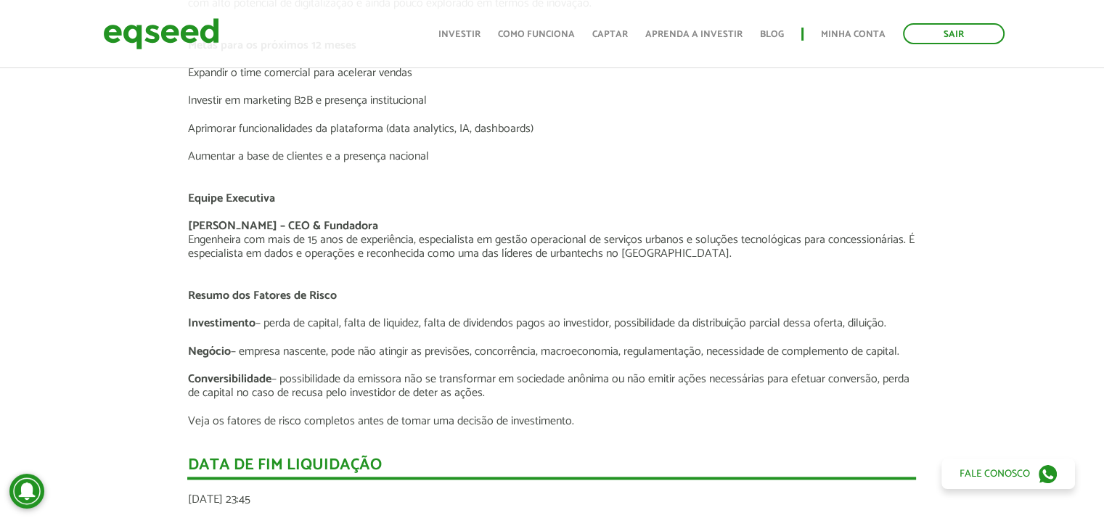
scroll to position [2033, 0]
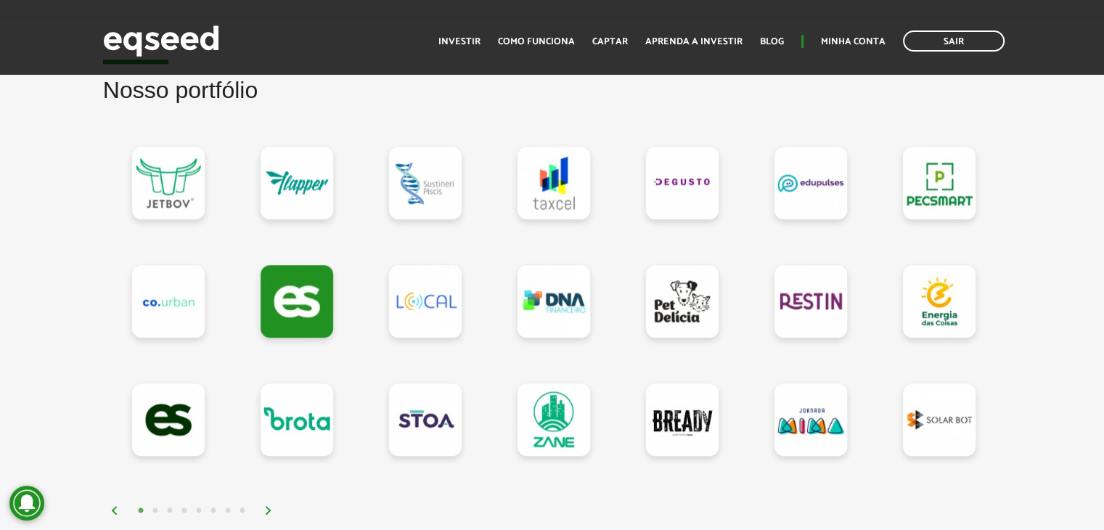
scroll to position [1246, 0]
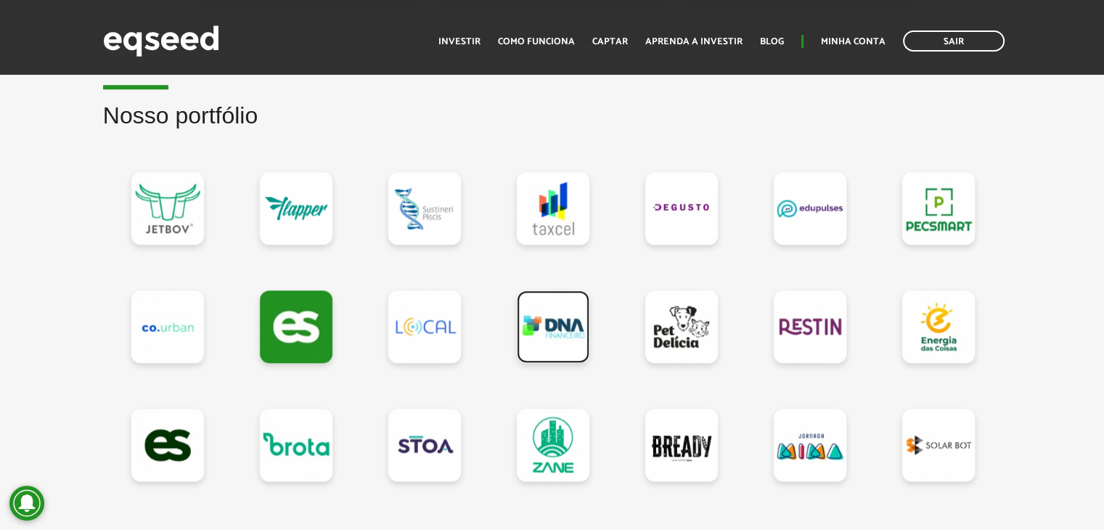
click at [558, 323] on link at bounding box center [553, 326] width 73 height 73
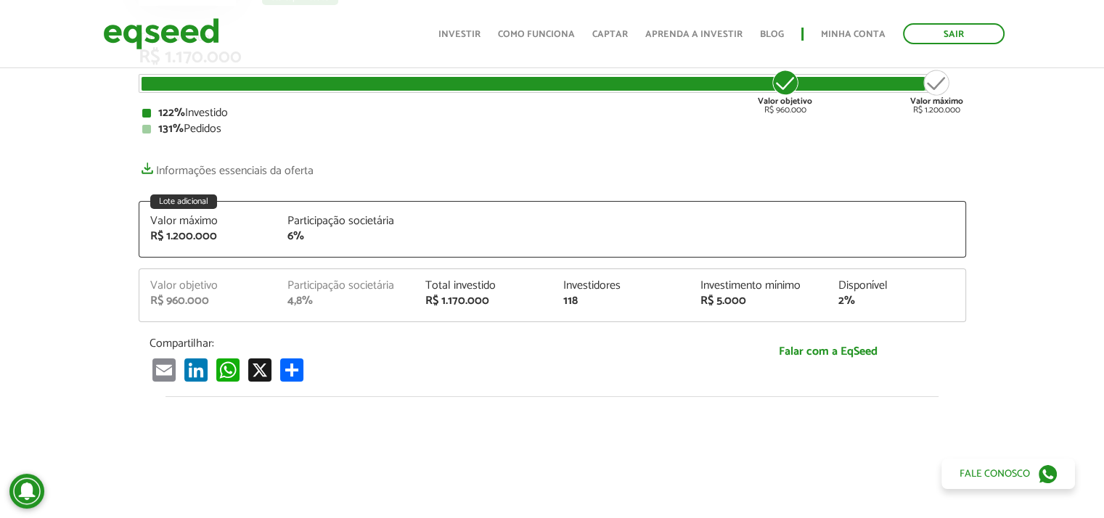
scroll to position [218, 0]
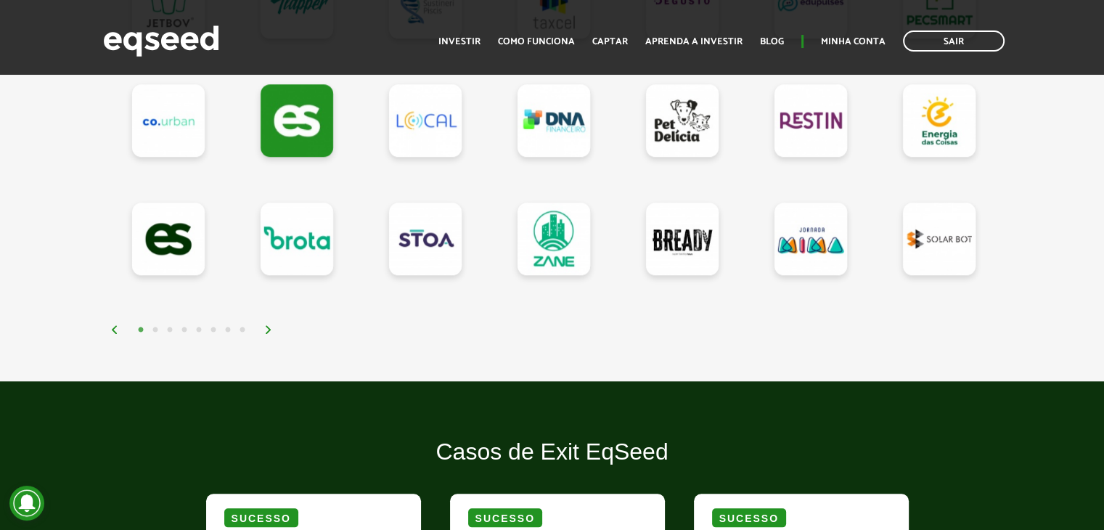
scroll to position [1246, 0]
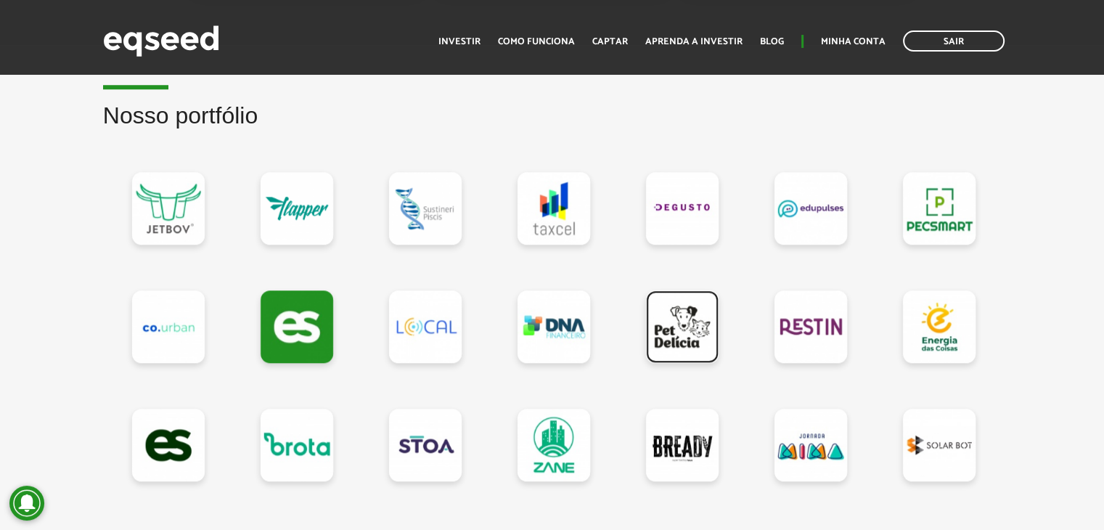
click at [669, 331] on link at bounding box center [682, 326] width 73 height 73
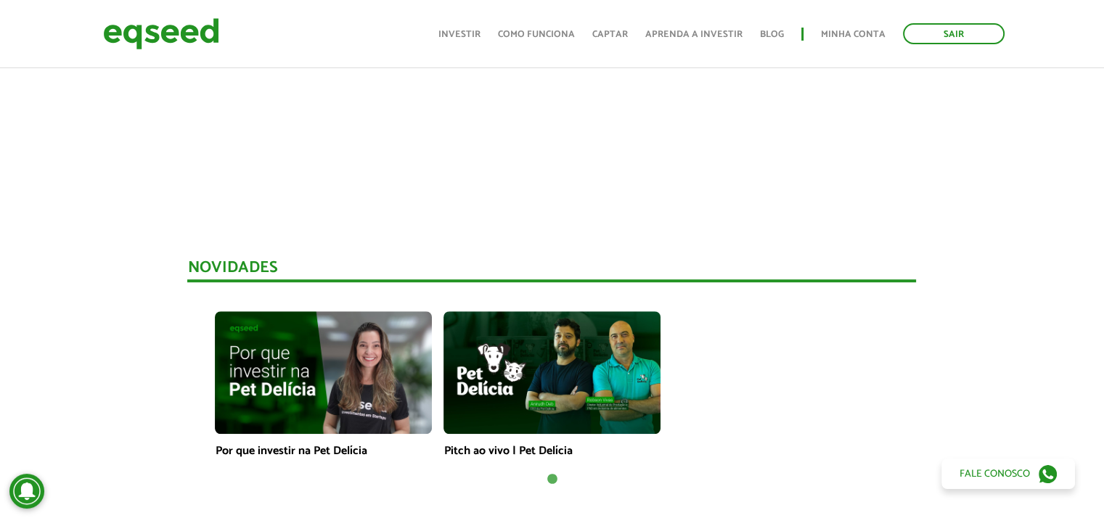
scroll to position [944, 0]
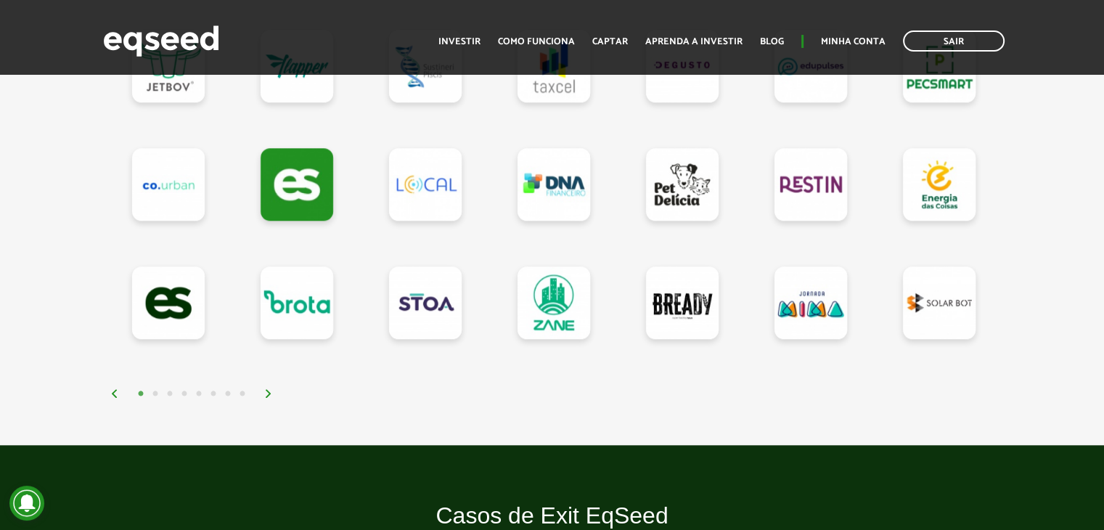
scroll to position [1391, 0]
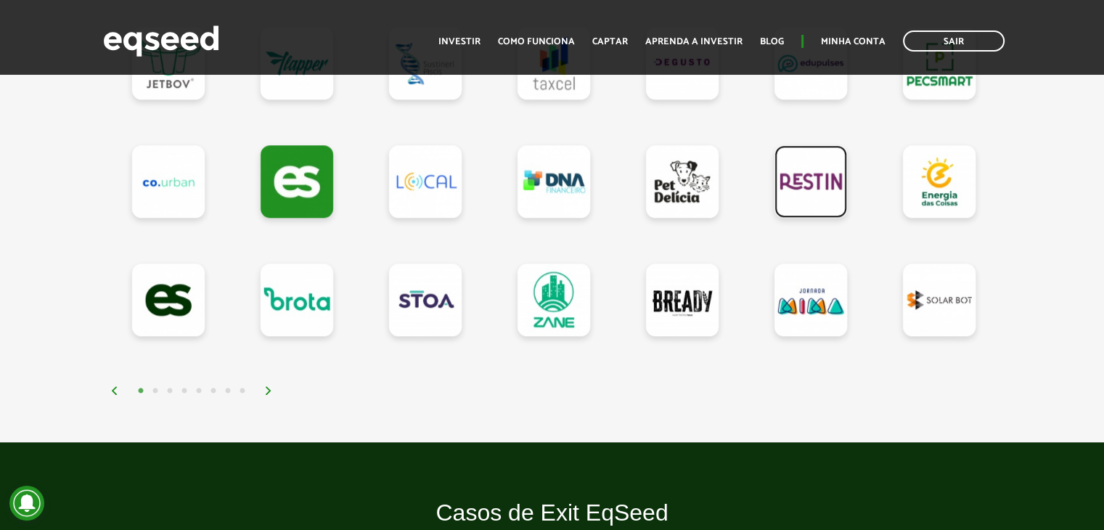
click at [778, 163] on link at bounding box center [811, 181] width 73 height 73
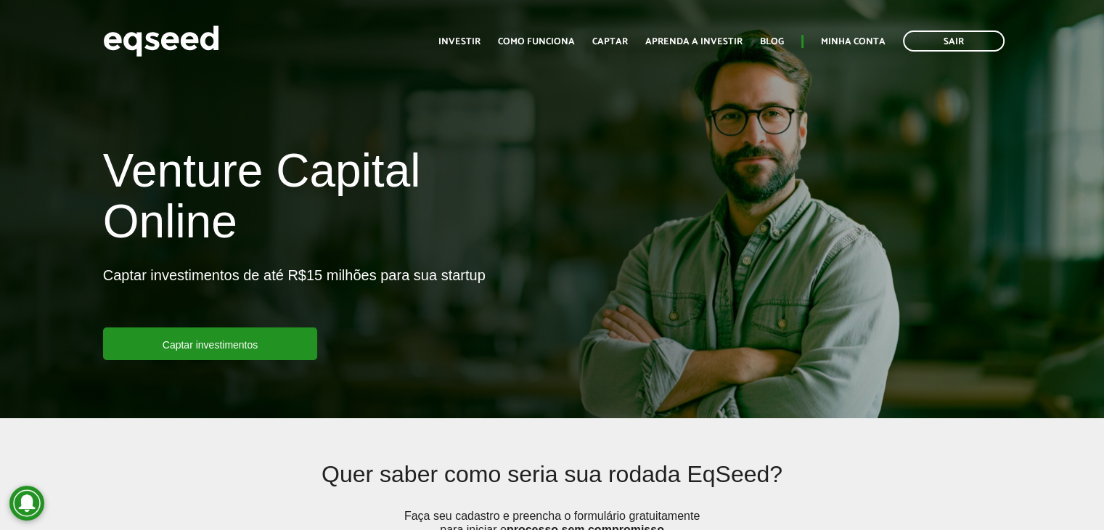
scroll to position [1391, 0]
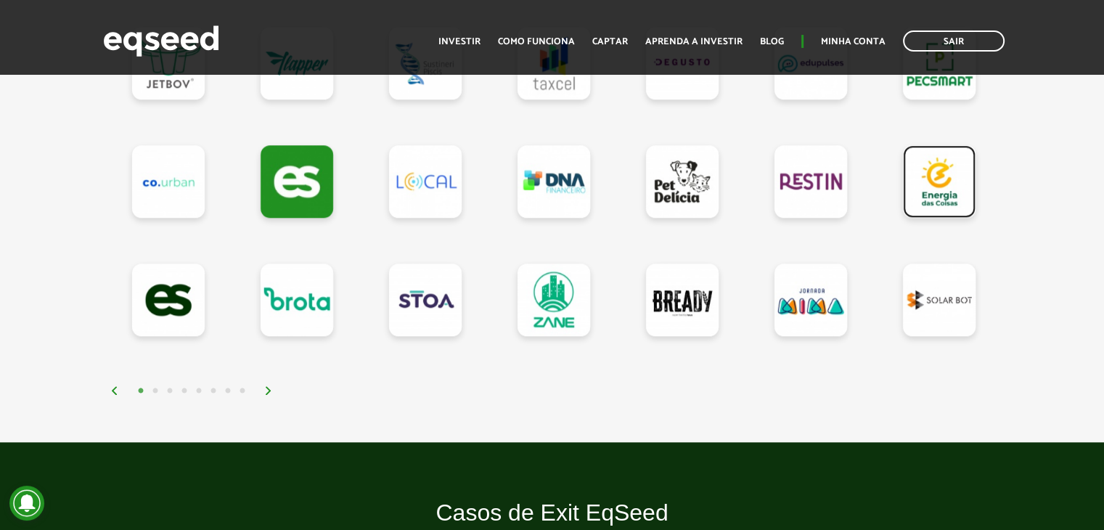
click at [938, 184] on link at bounding box center [939, 181] width 73 height 73
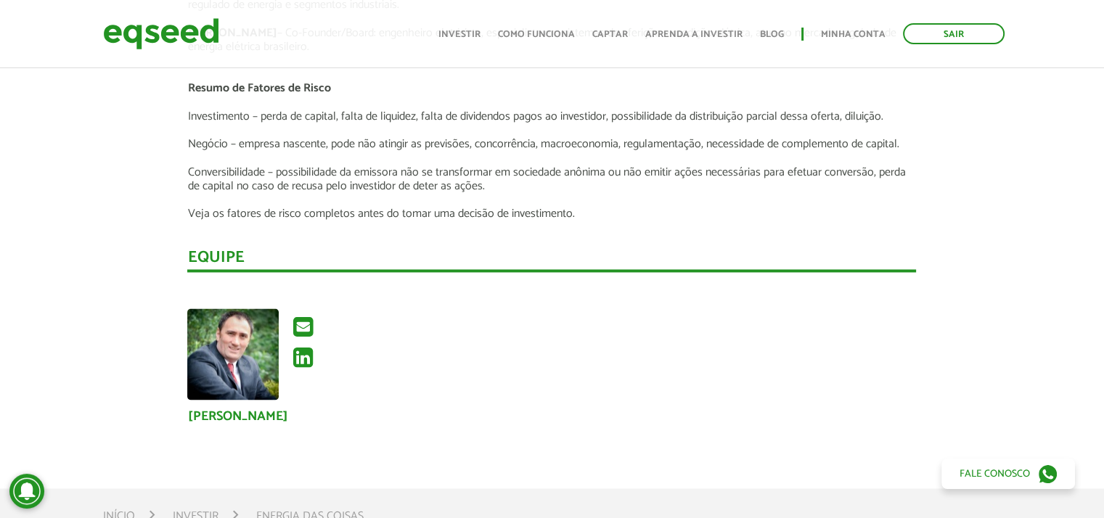
scroll to position [2250, 0]
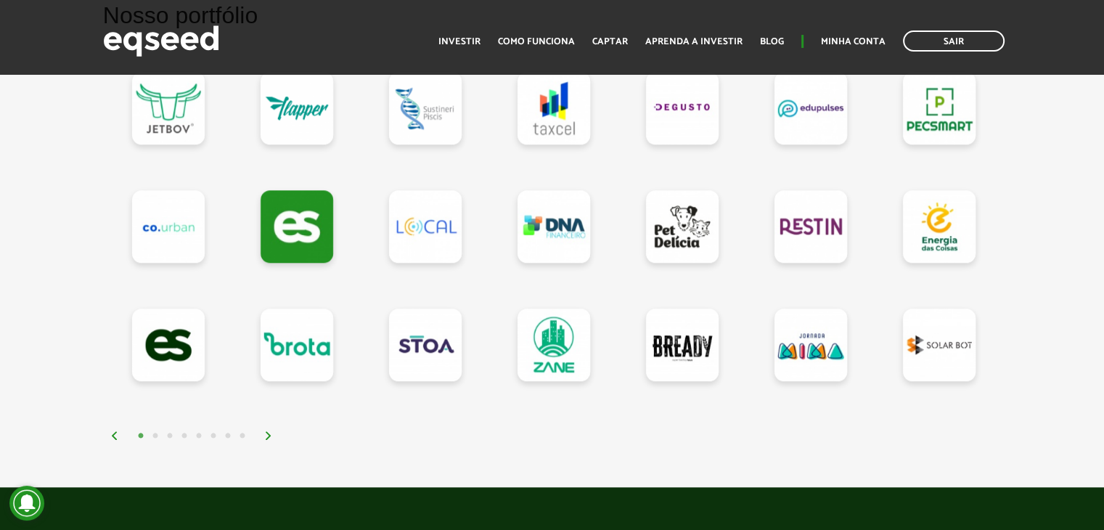
scroll to position [1379, 0]
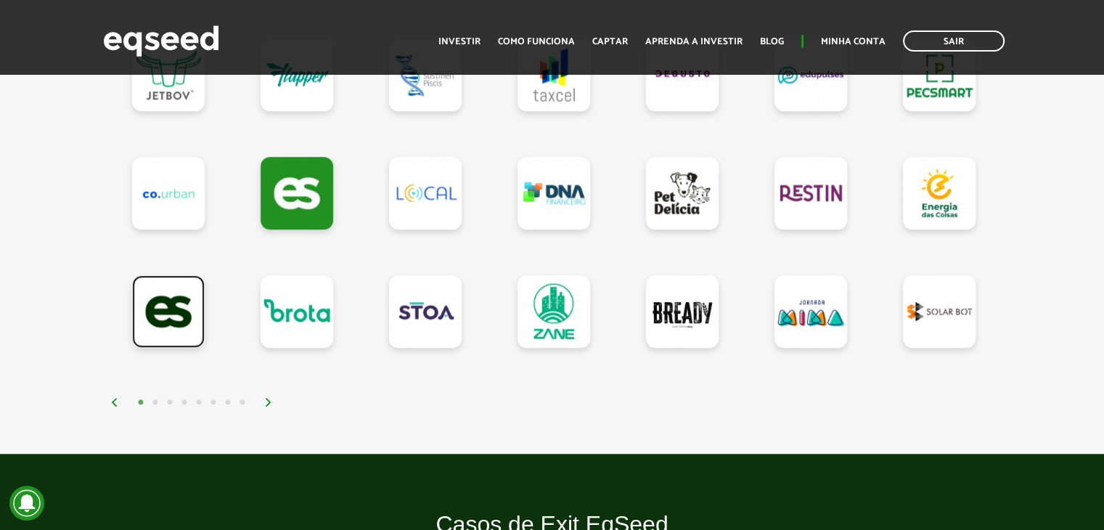
click at [172, 315] on link at bounding box center [168, 311] width 73 height 73
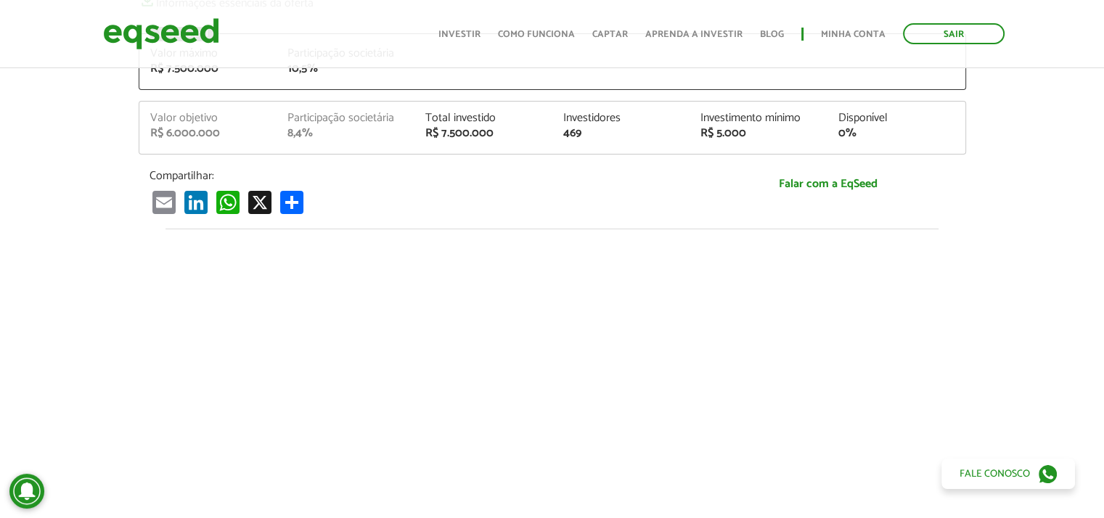
scroll to position [363, 0]
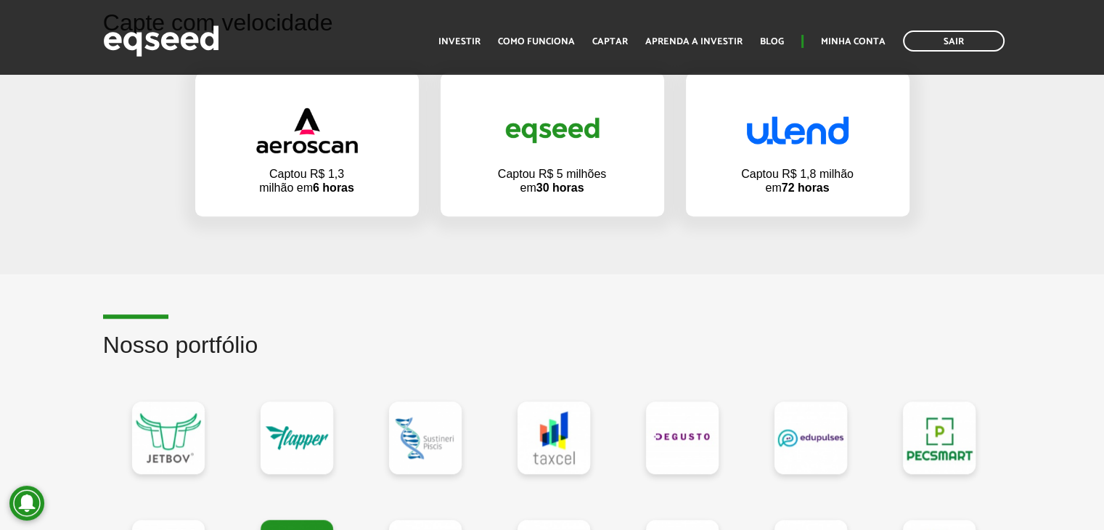
scroll to position [1307, 0]
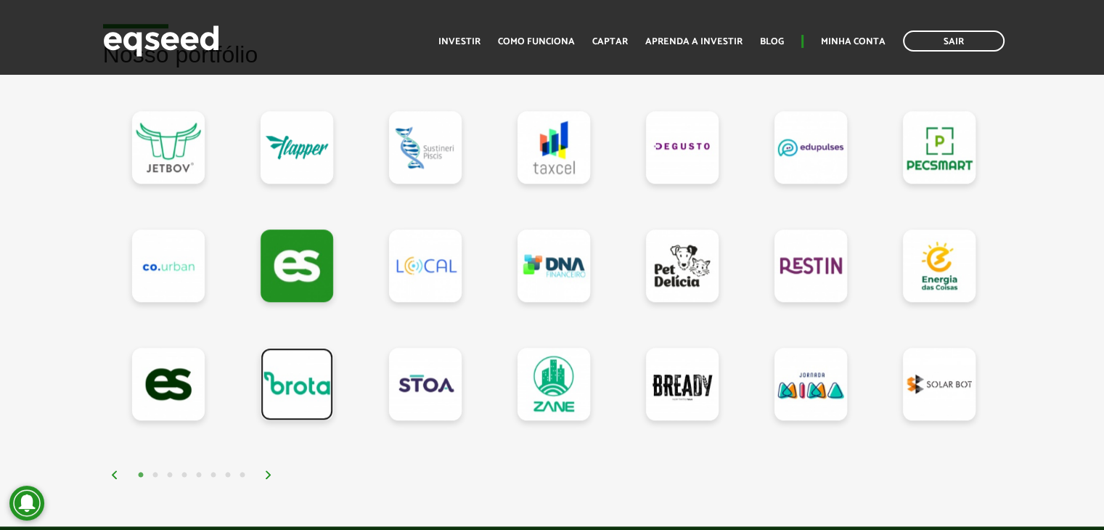
click at [294, 383] on link at bounding box center [297, 384] width 73 height 73
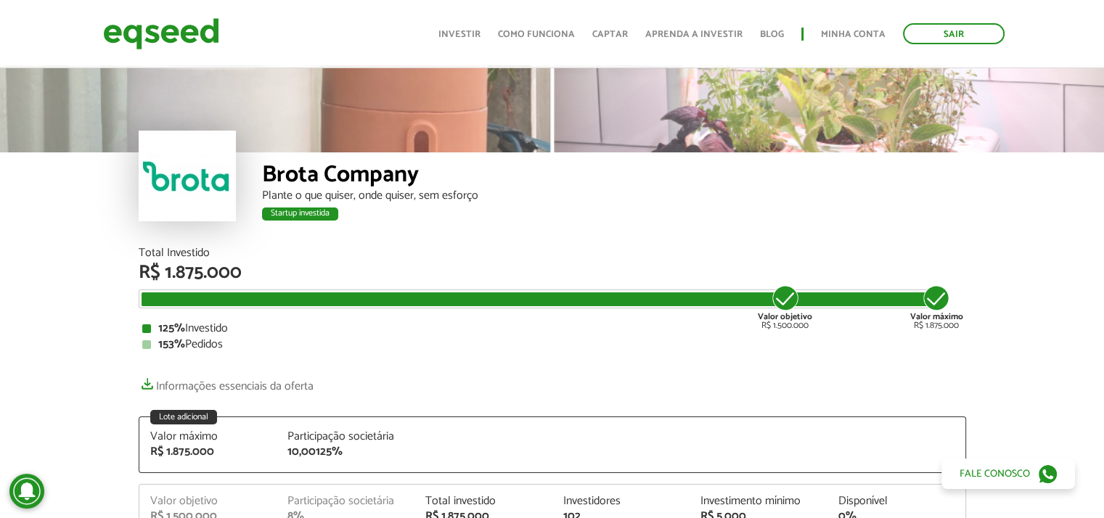
scroll to position [73, 0]
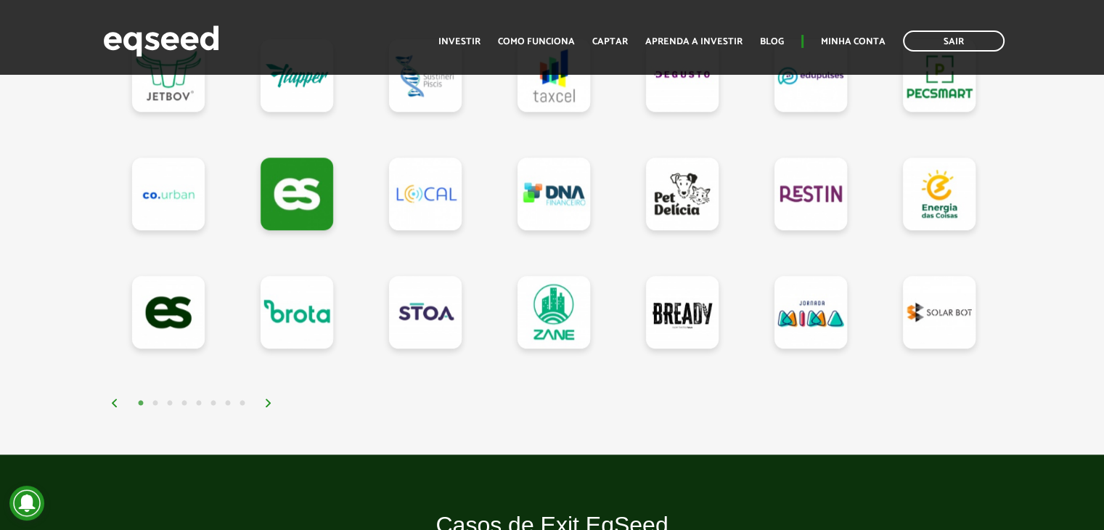
scroll to position [1379, 0]
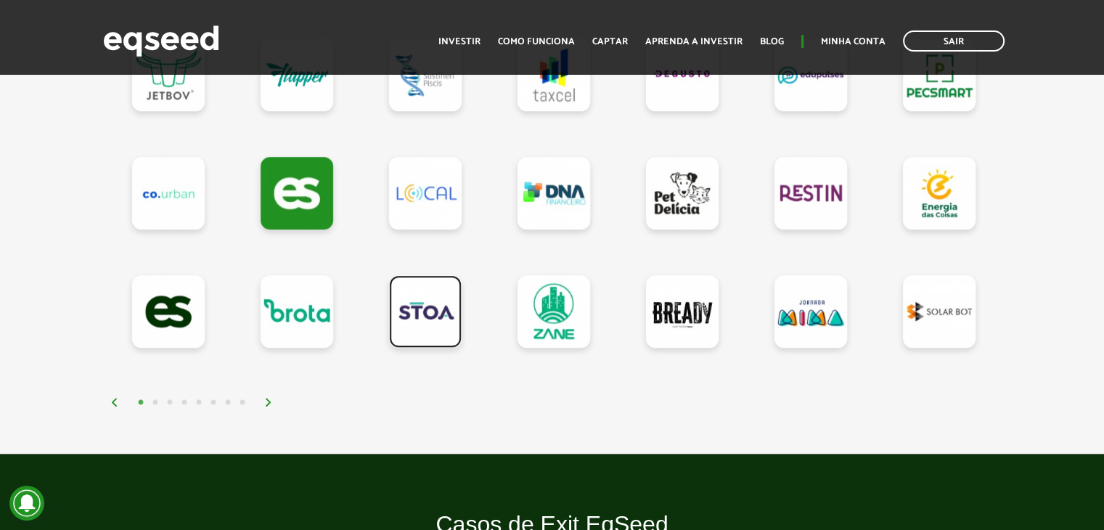
click at [418, 314] on link at bounding box center [425, 311] width 73 height 73
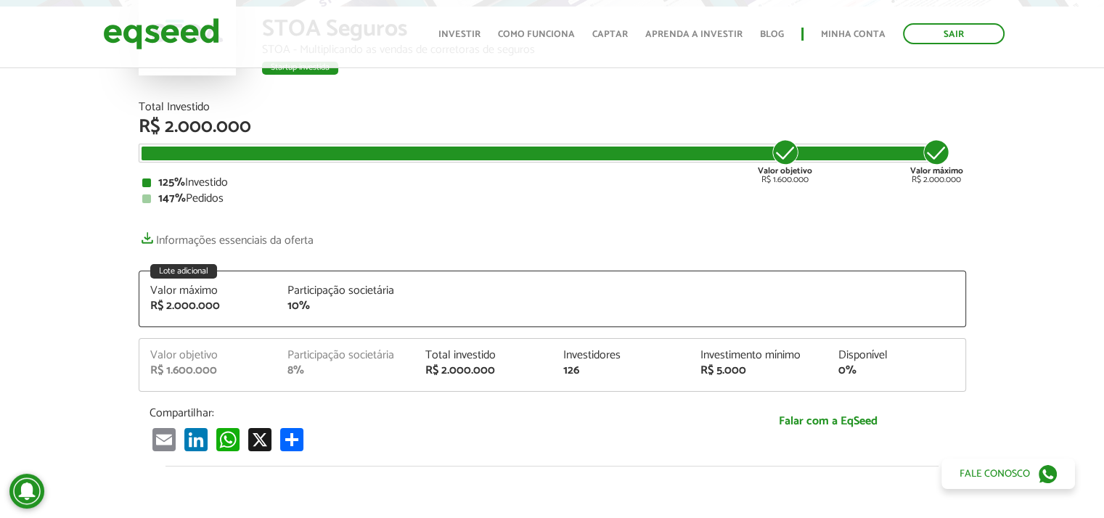
scroll to position [145, 0]
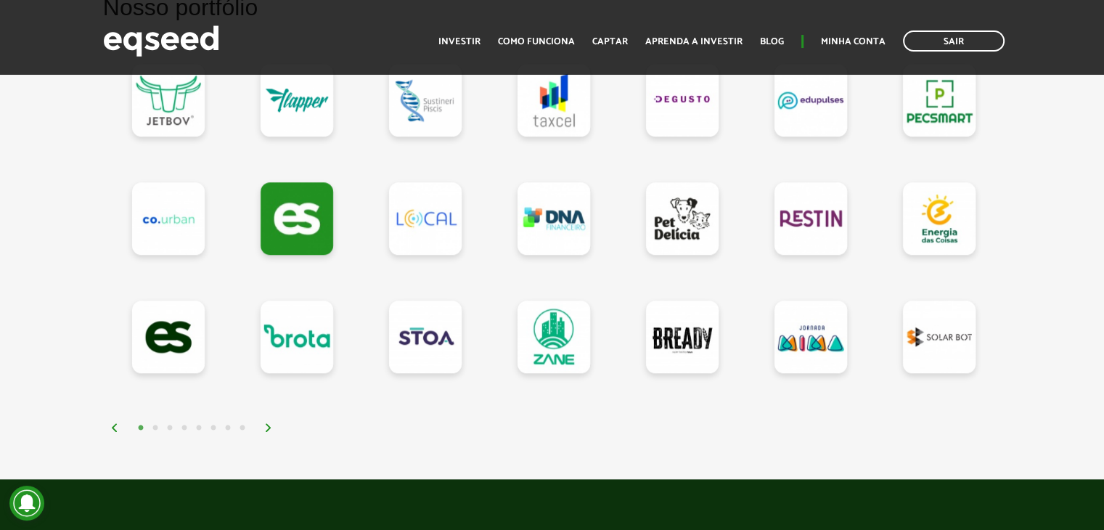
scroll to position [1379, 0]
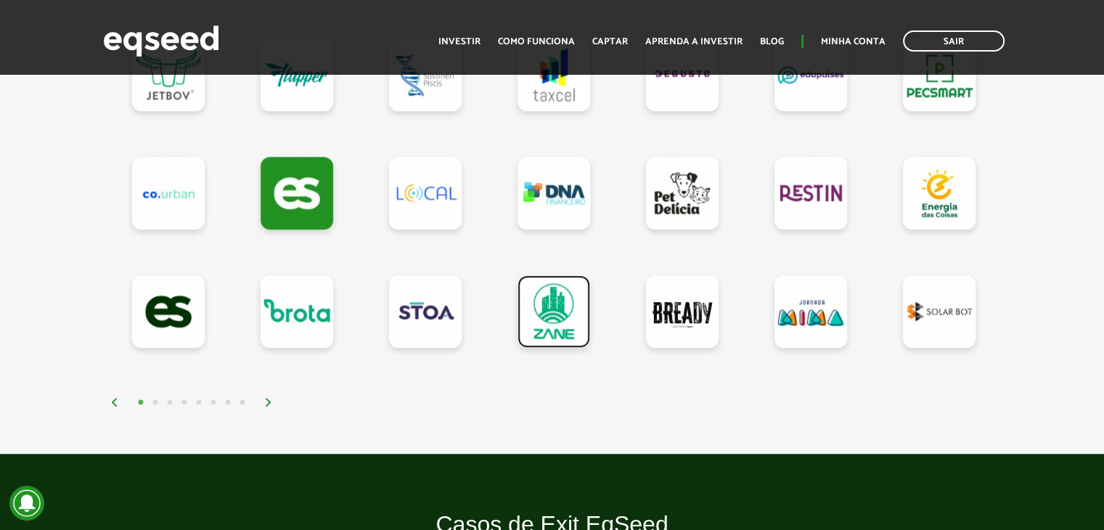
click at [552, 309] on link at bounding box center [554, 311] width 73 height 73
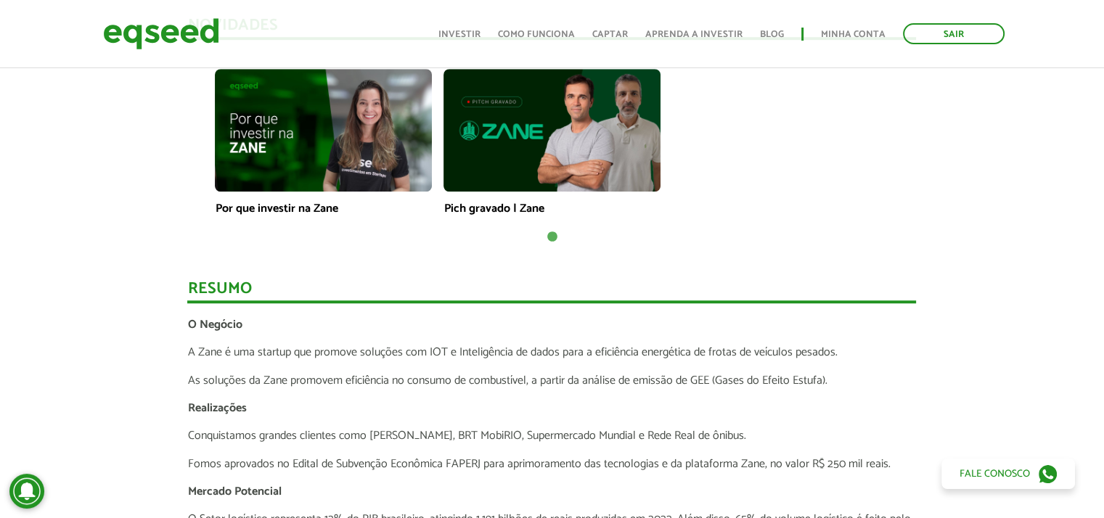
scroll to position [1162, 0]
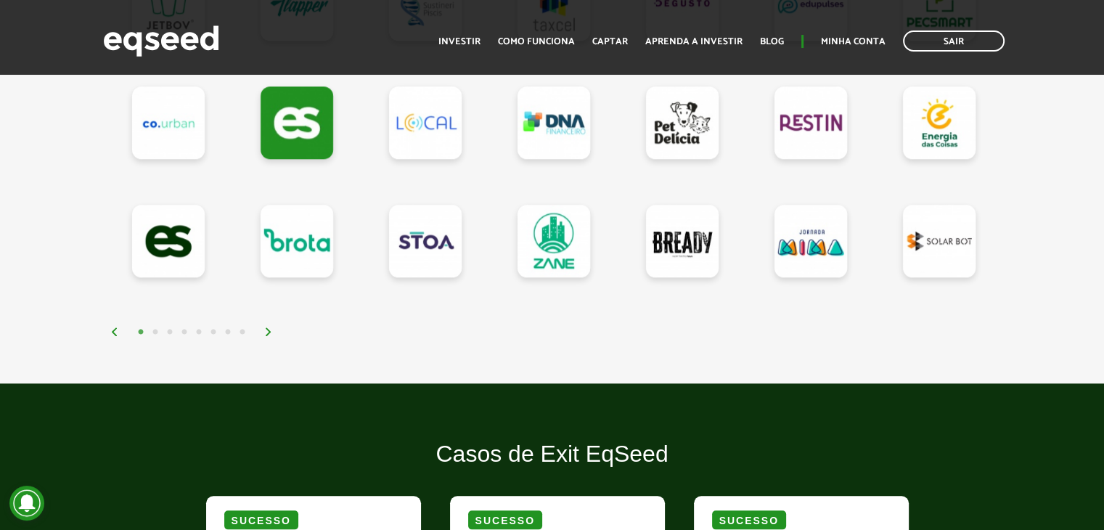
scroll to position [1452, 0]
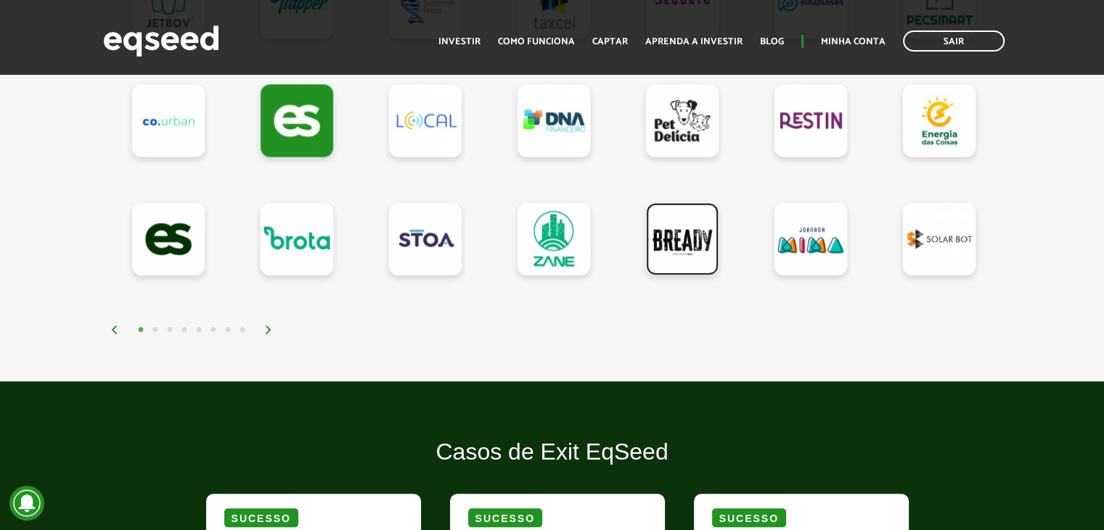
click at [682, 233] on link at bounding box center [682, 239] width 73 height 73
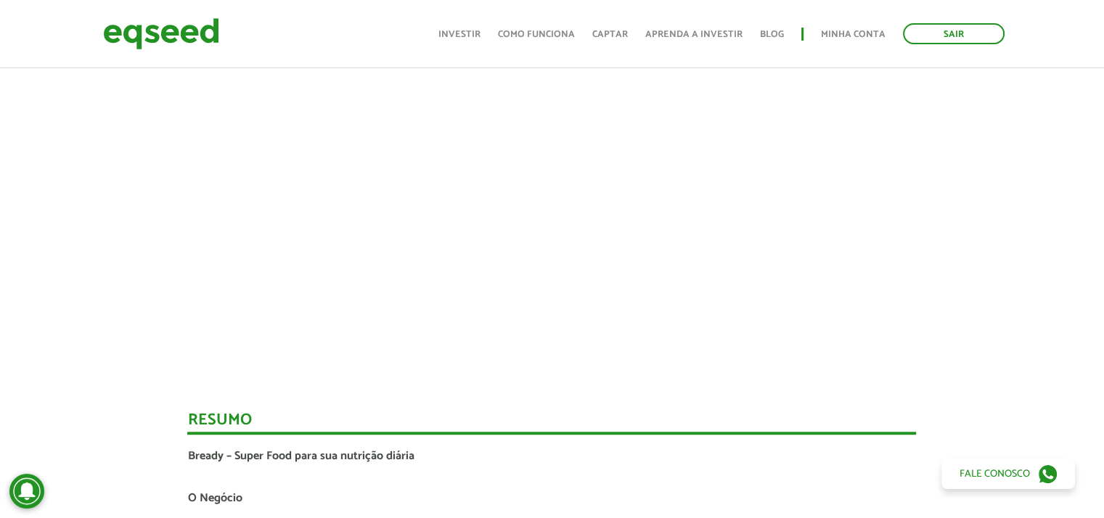
scroll to position [1525, 0]
